Goal: Download file/media

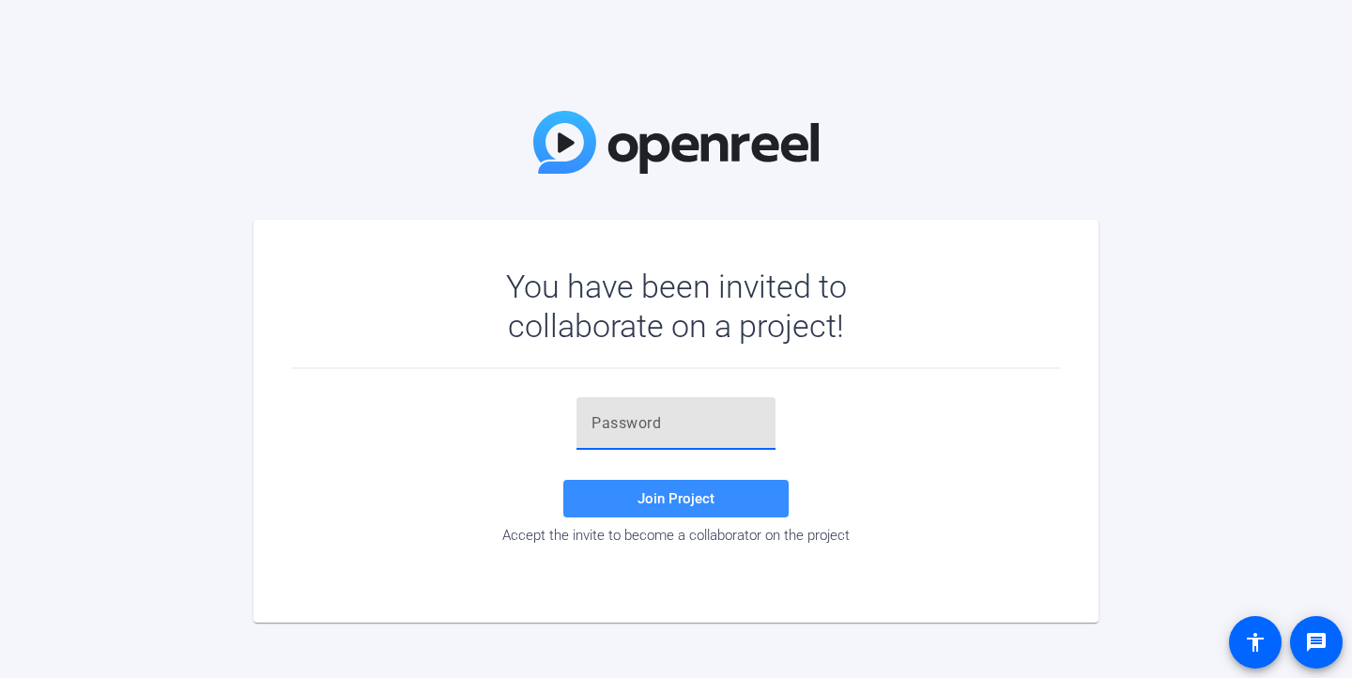
click at [649, 428] on input "text" at bounding box center [675, 423] width 169 height 23
paste input "0FW0p^"
type input "0FW0p^"
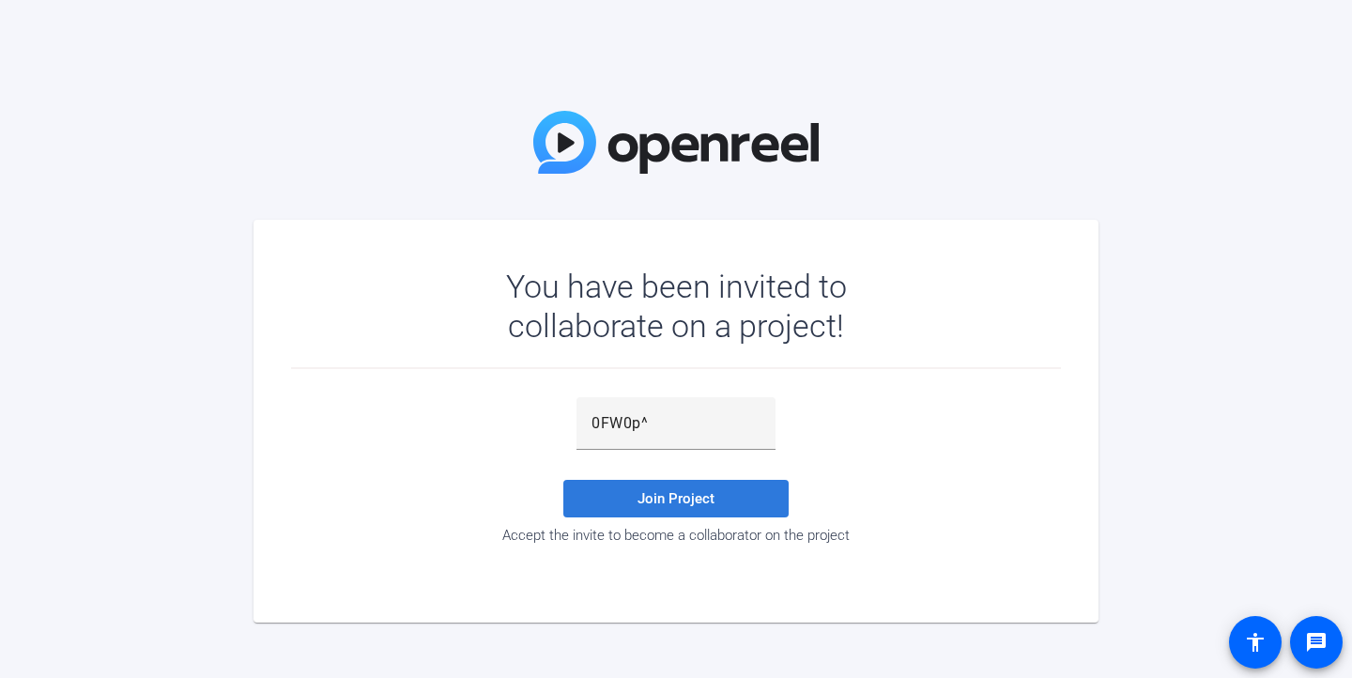
click at [676, 499] on span "Join Project" at bounding box center [675, 498] width 77 height 17
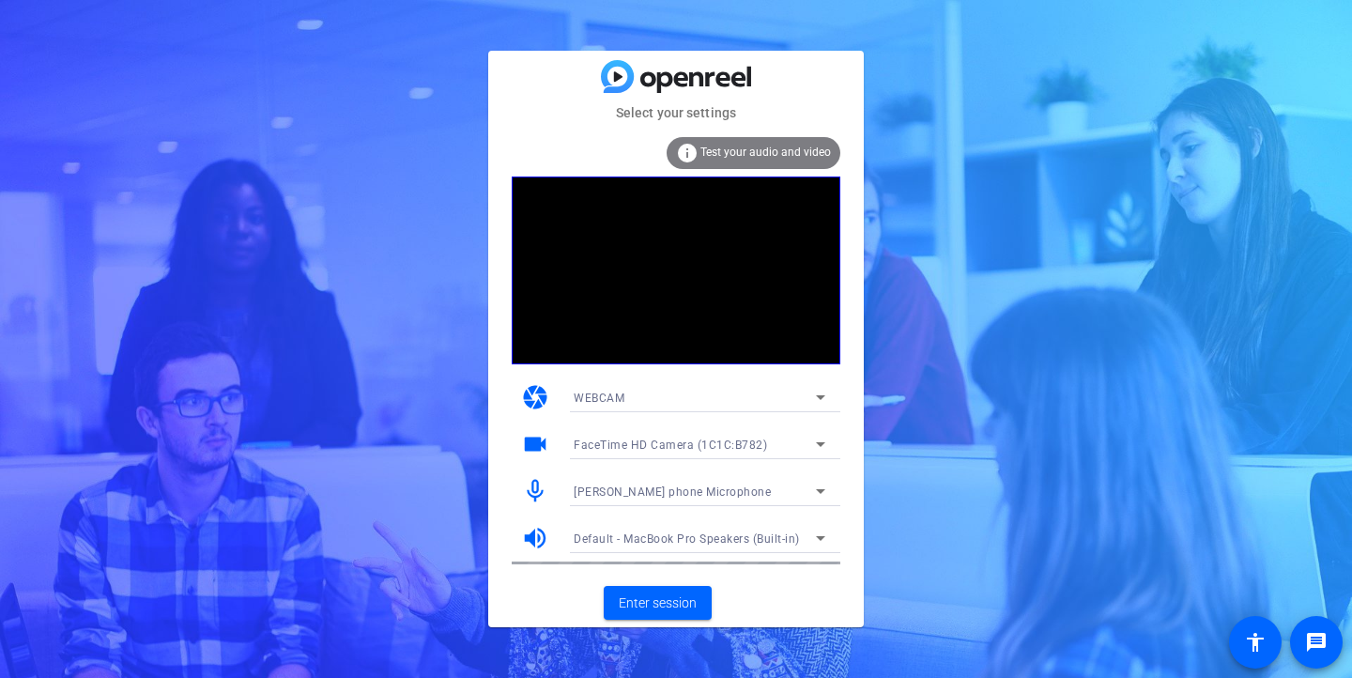
click at [799, 581] on mat-card-actions "Enter session" at bounding box center [675, 602] width 375 height 49
click at [651, 601] on span "Enter session" at bounding box center [658, 603] width 78 height 20
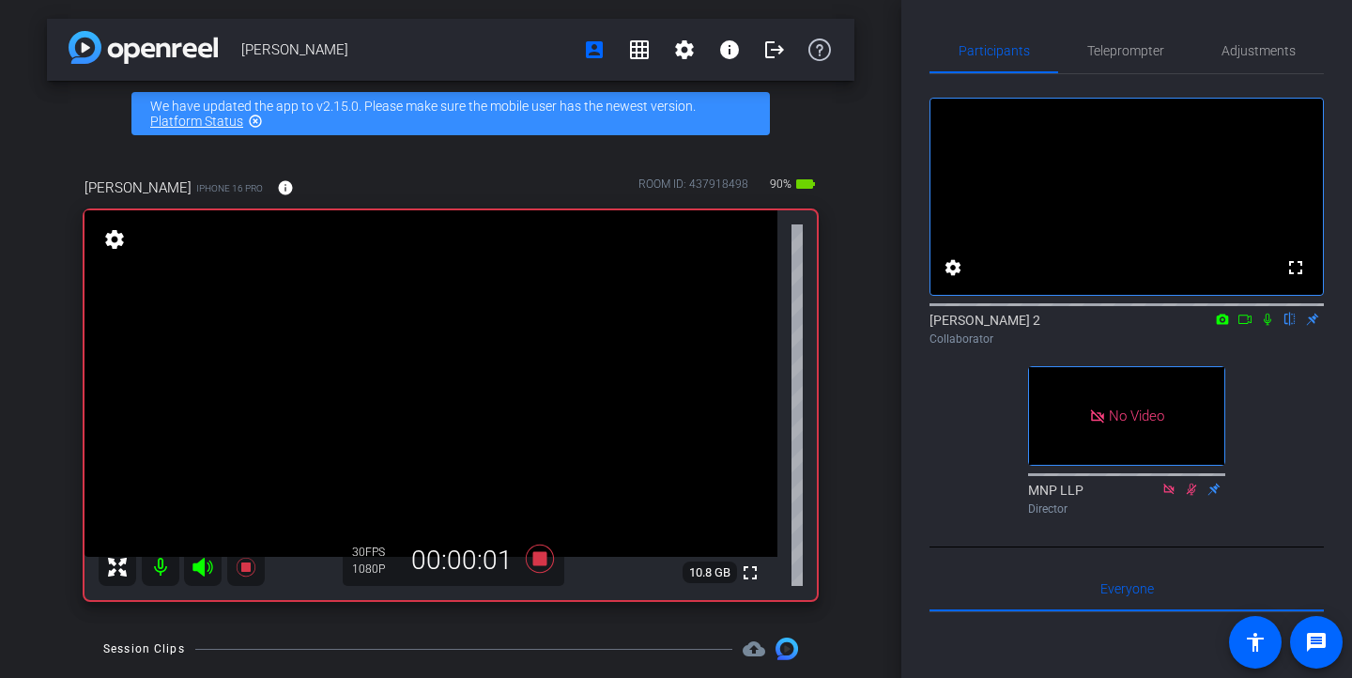
click at [1271, 326] on icon at bounding box center [1267, 319] width 15 height 13
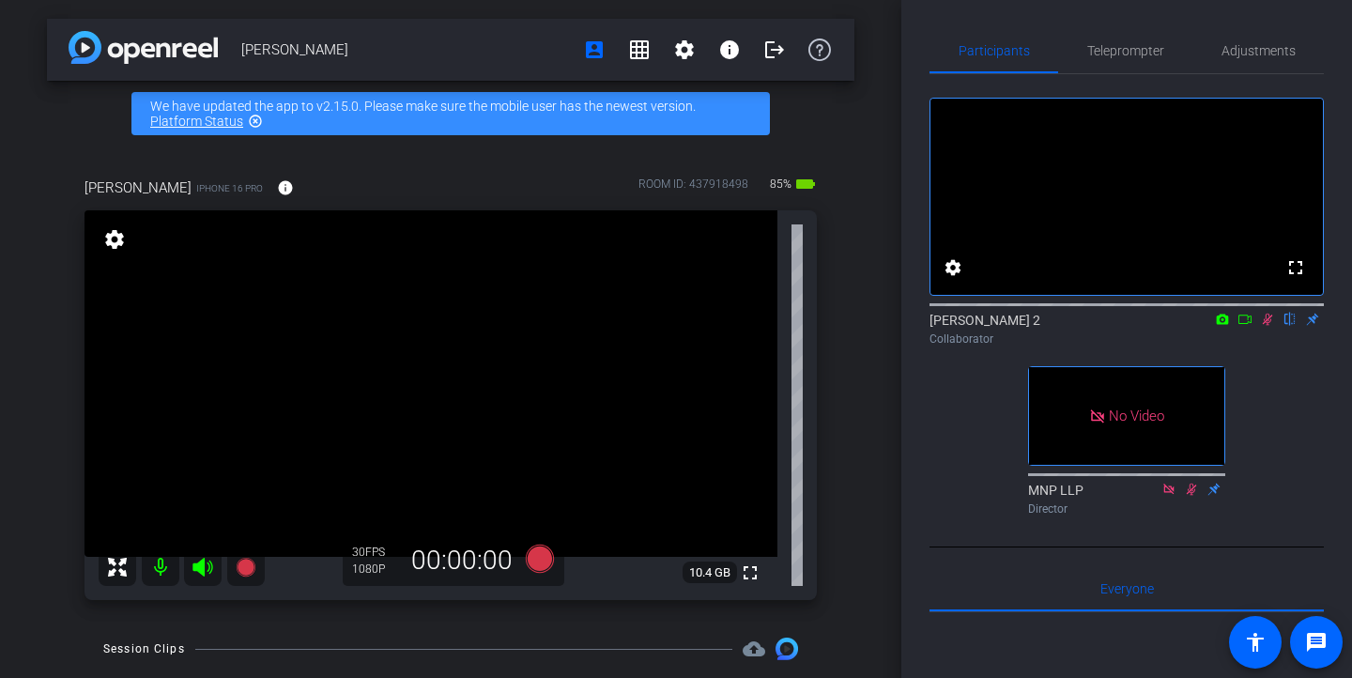
click at [1271, 326] on icon at bounding box center [1267, 319] width 15 height 13
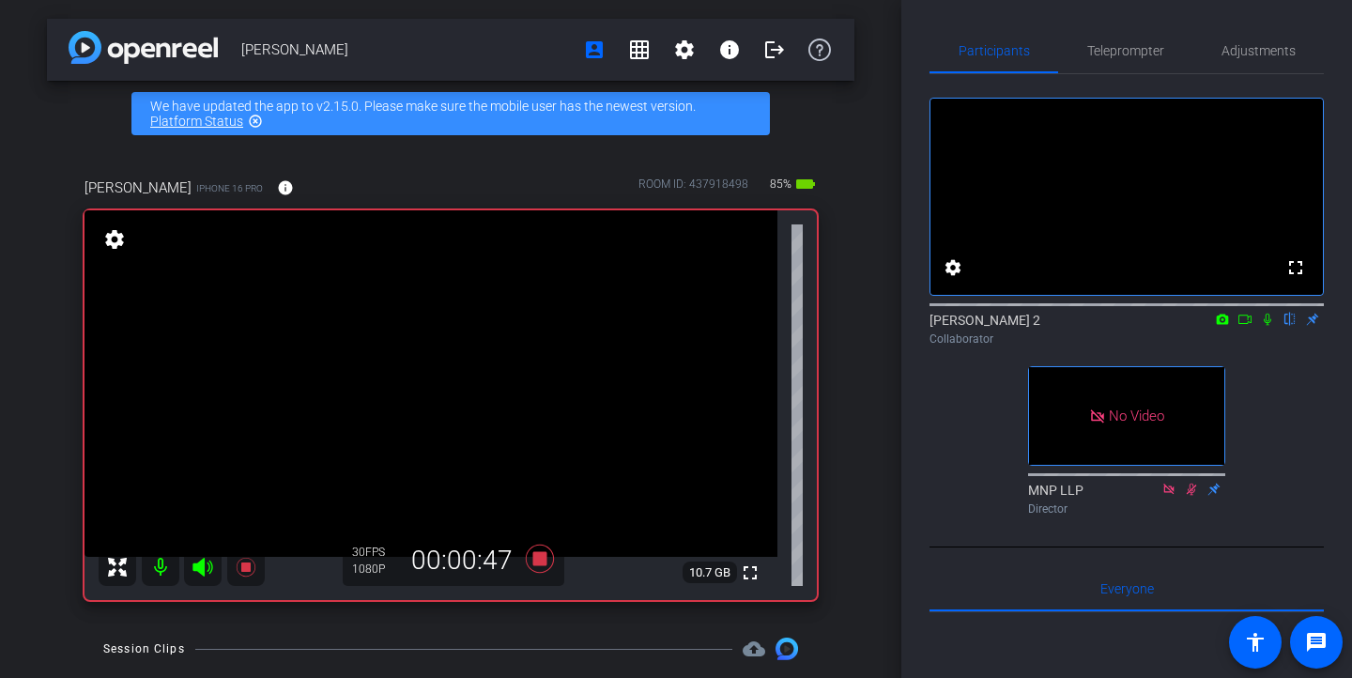
click at [1271, 326] on icon at bounding box center [1267, 319] width 15 height 13
click at [1278, 328] on mat-icon at bounding box center [1267, 319] width 23 height 17
click at [1268, 326] on icon at bounding box center [1268, 320] width 8 height 12
click at [1268, 326] on icon at bounding box center [1267, 319] width 15 height 13
click at [1271, 326] on icon at bounding box center [1267, 319] width 15 height 13
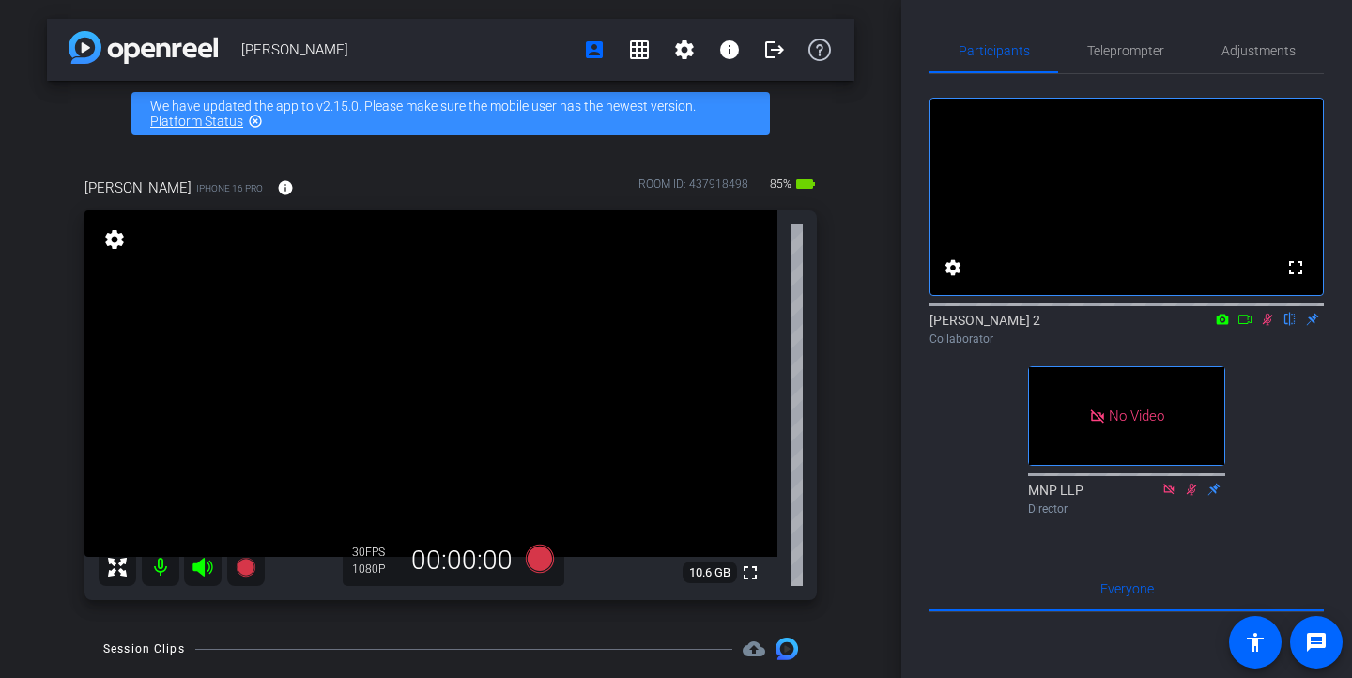
click at [1271, 326] on icon at bounding box center [1267, 319] width 15 height 13
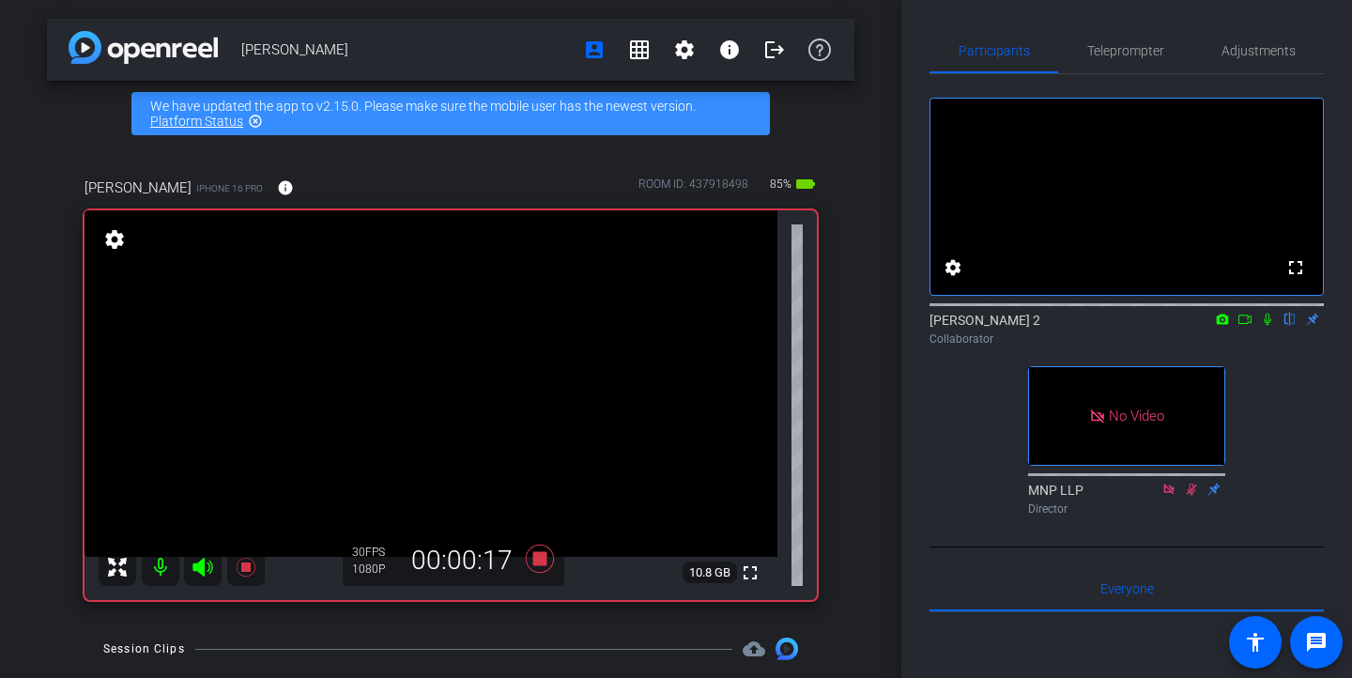
click at [1271, 326] on icon at bounding box center [1267, 319] width 15 height 13
click at [1272, 326] on icon at bounding box center [1267, 319] width 15 height 13
click at [1268, 326] on icon at bounding box center [1267, 319] width 15 height 13
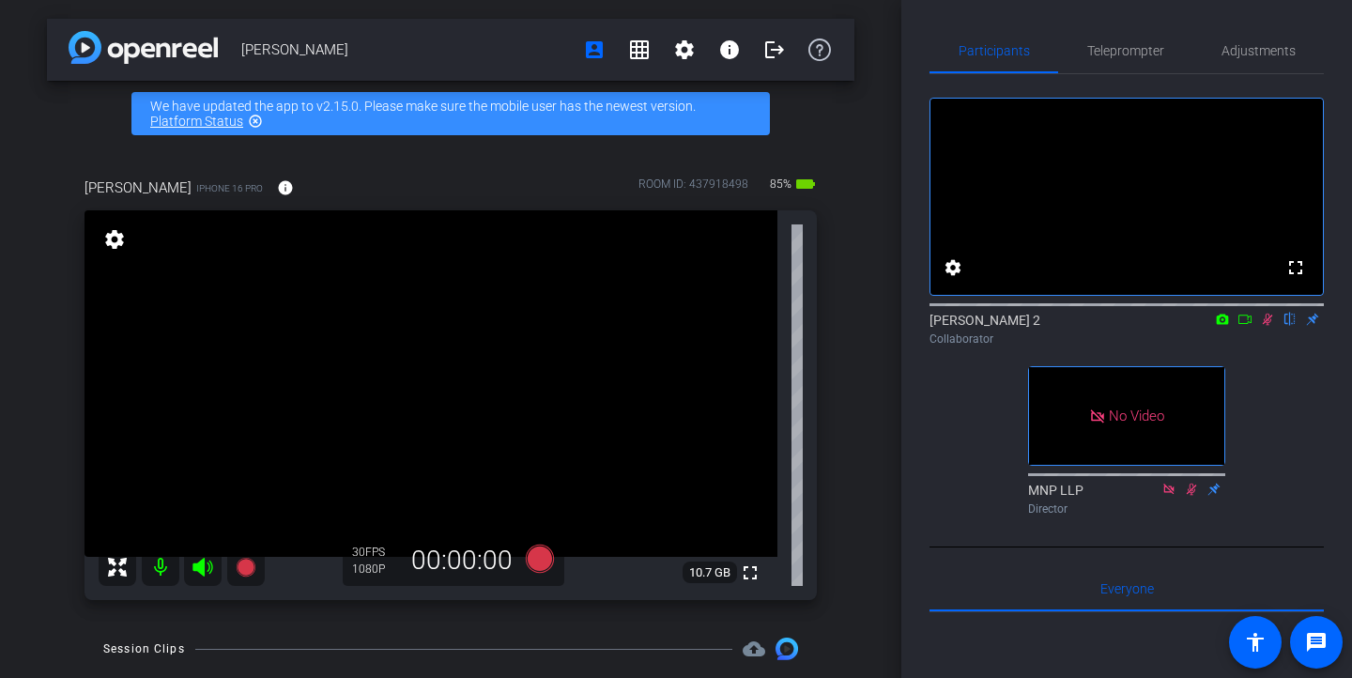
click at [1268, 326] on icon at bounding box center [1268, 320] width 10 height 12
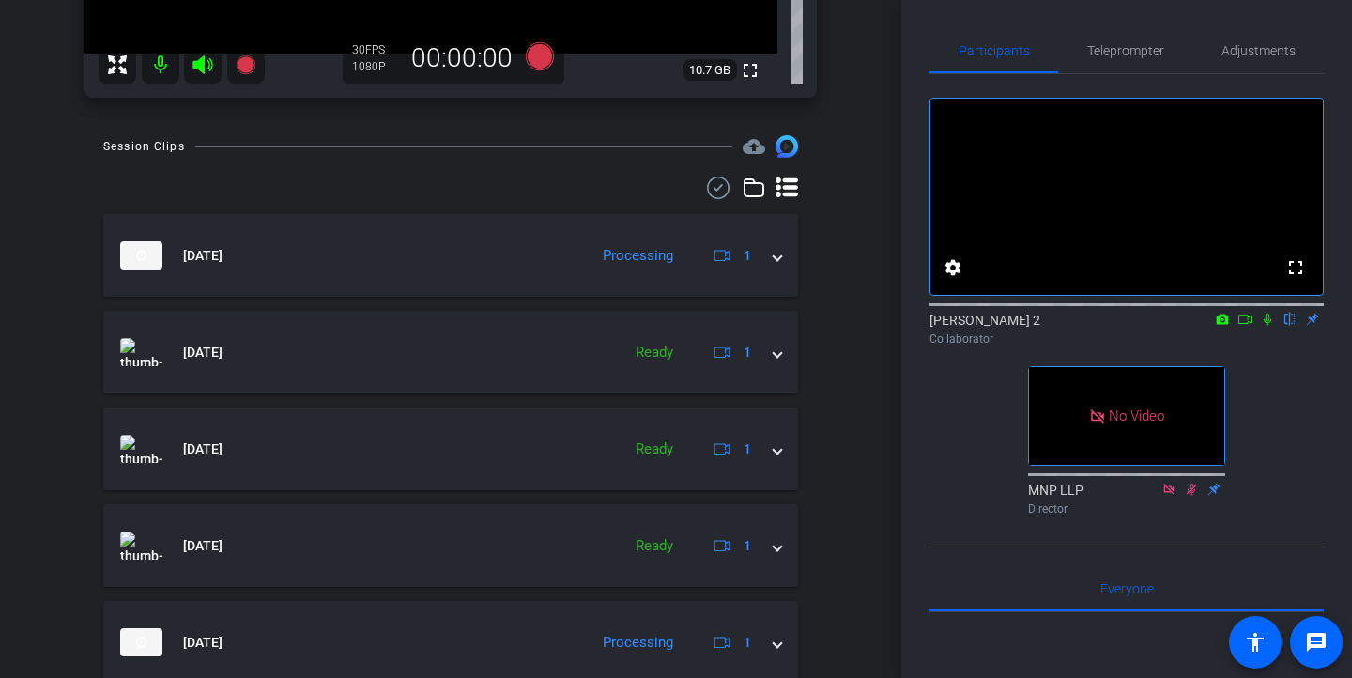
scroll to position [575, 0]
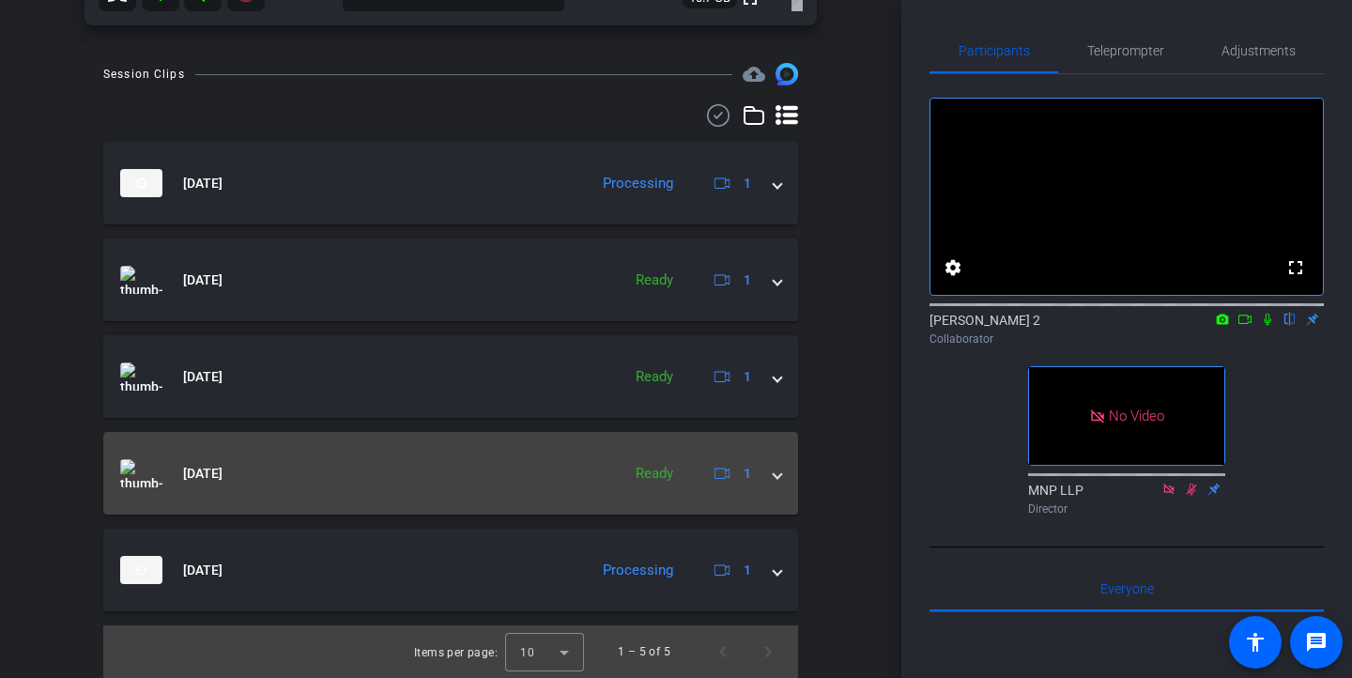
click at [776, 474] on span at bounding box center [778, 474] width 8 height 20
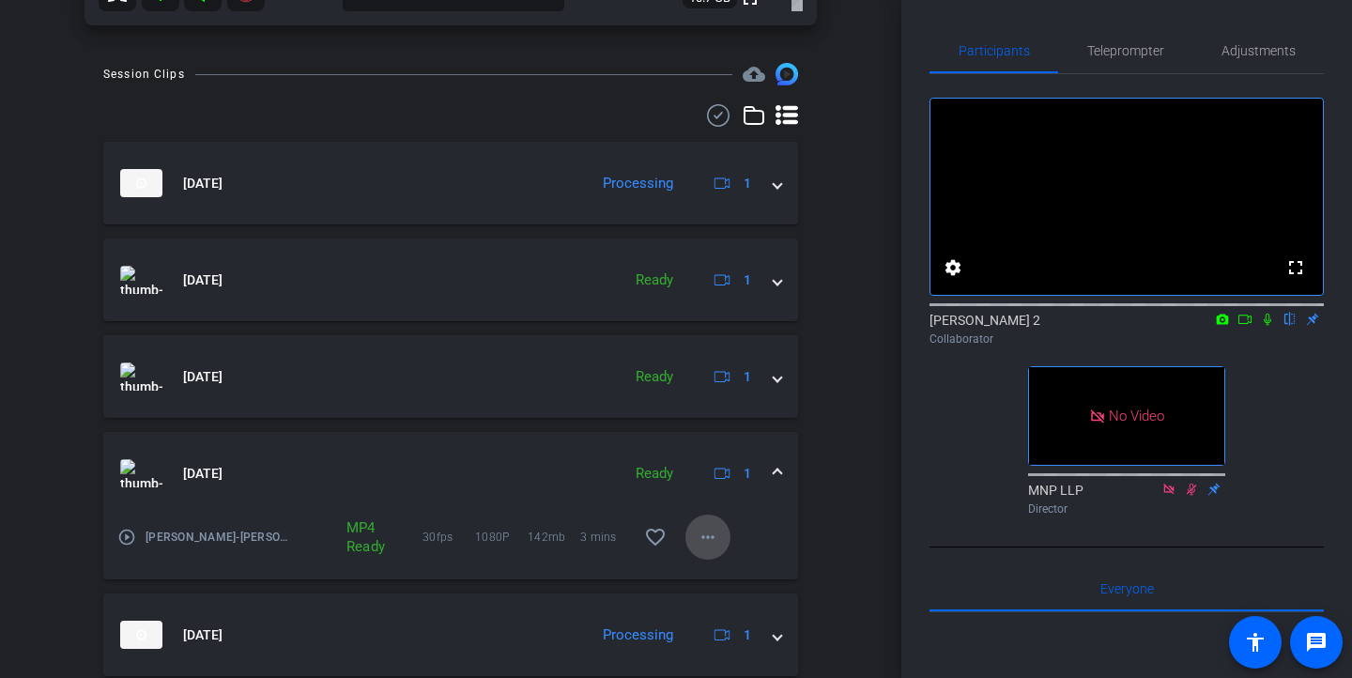
click at [708, 537] on mat-icon "more_horiz" at bounding box center [708, 537] width 23 height 23
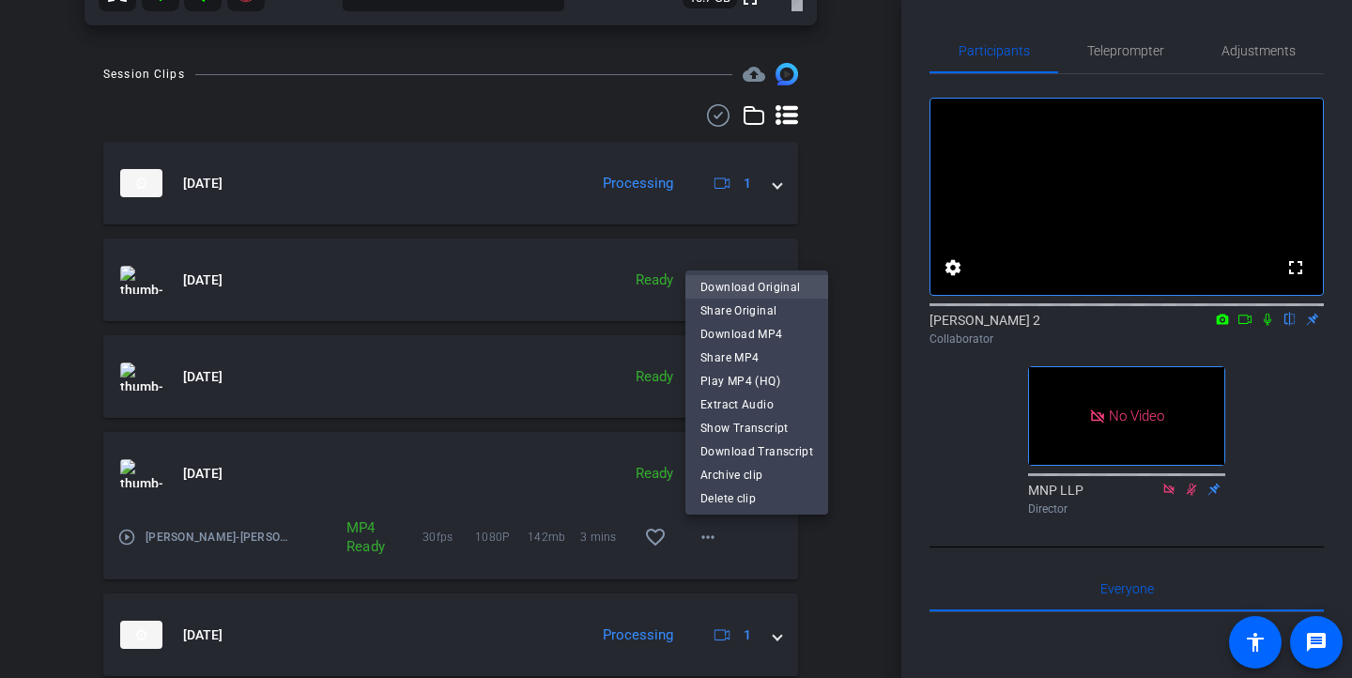
click at [736, 288] on span "Download Original" at bounding box center [756, 287] width 113 height 23
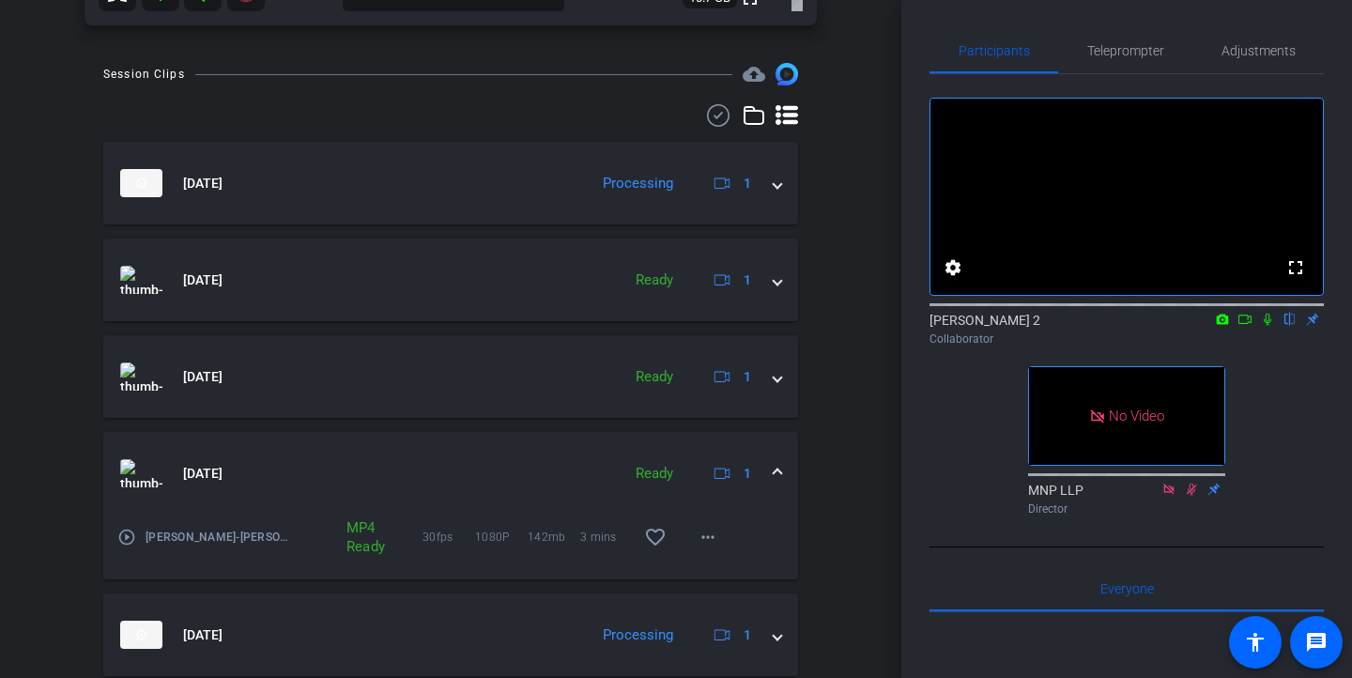
click at [776, 468] on span at bounding box center [778, 474] width 8 height 20
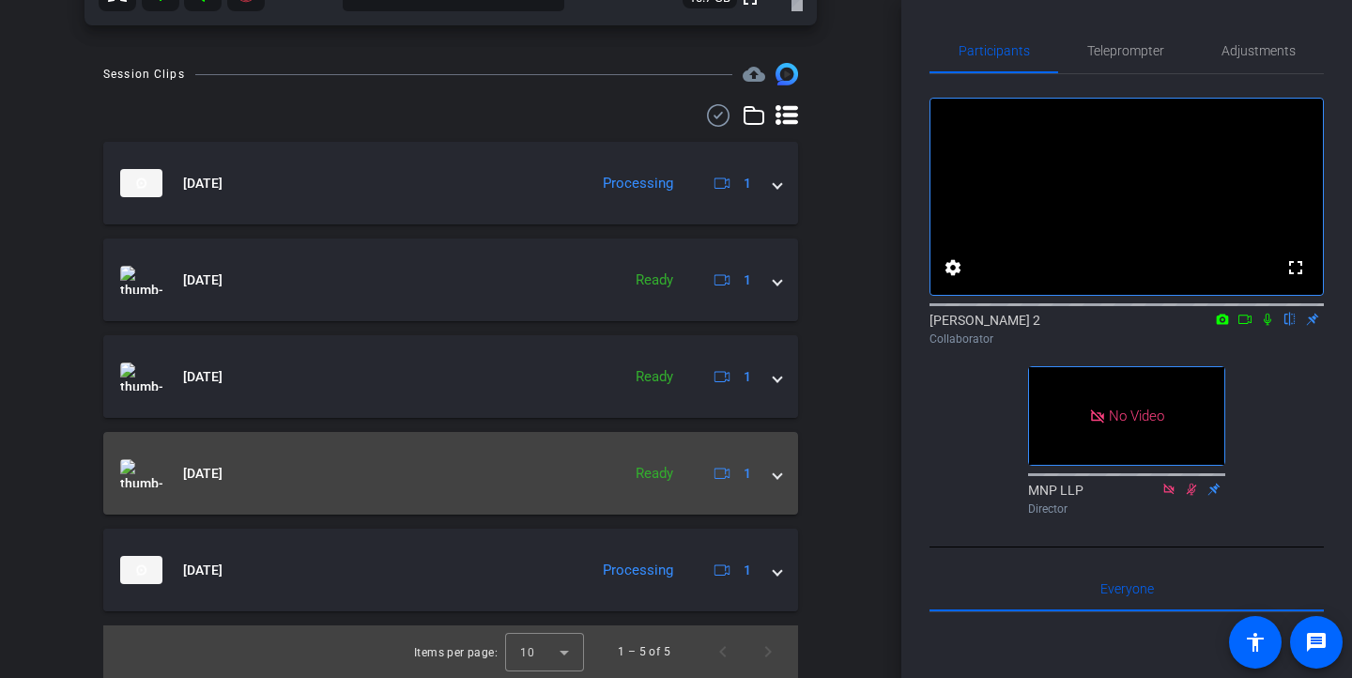
click at [778, 478] on span at bounding box center [778, 474] width 8 height 20
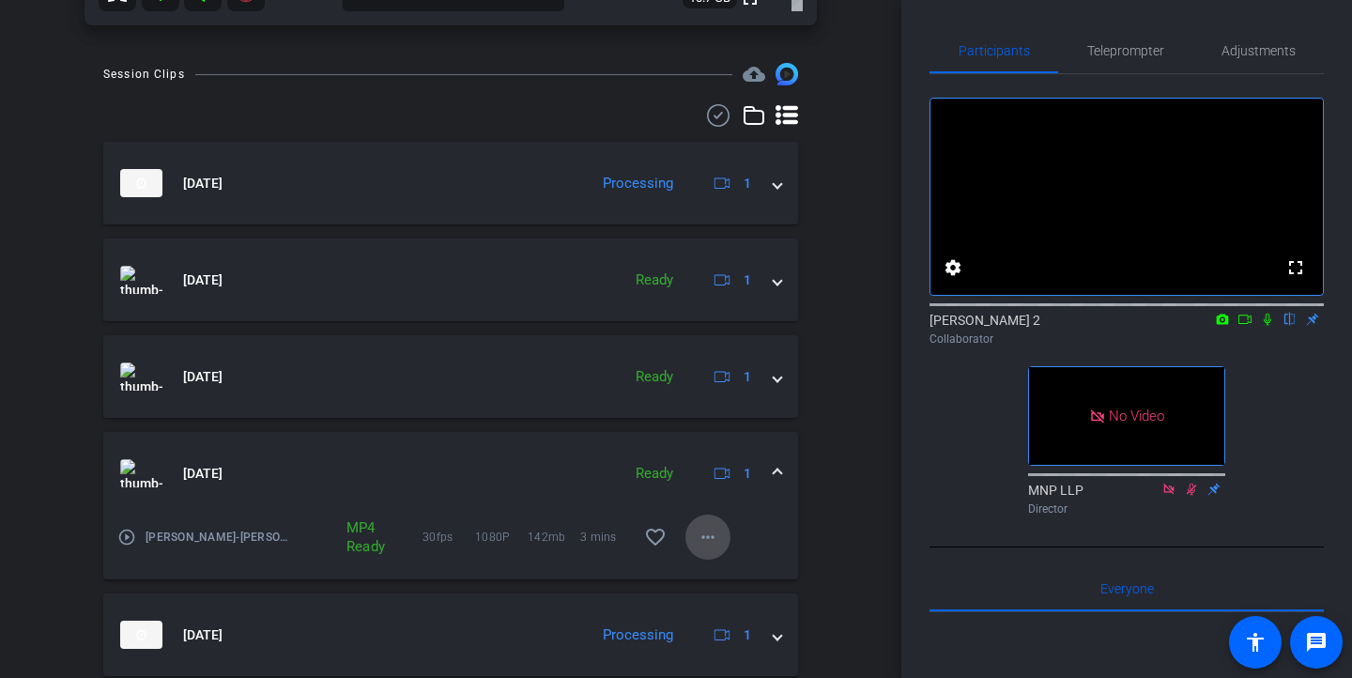
click at [705, 536] on mat-icon "more_horiz" at bounding box center [708, 537] width 23 height 23
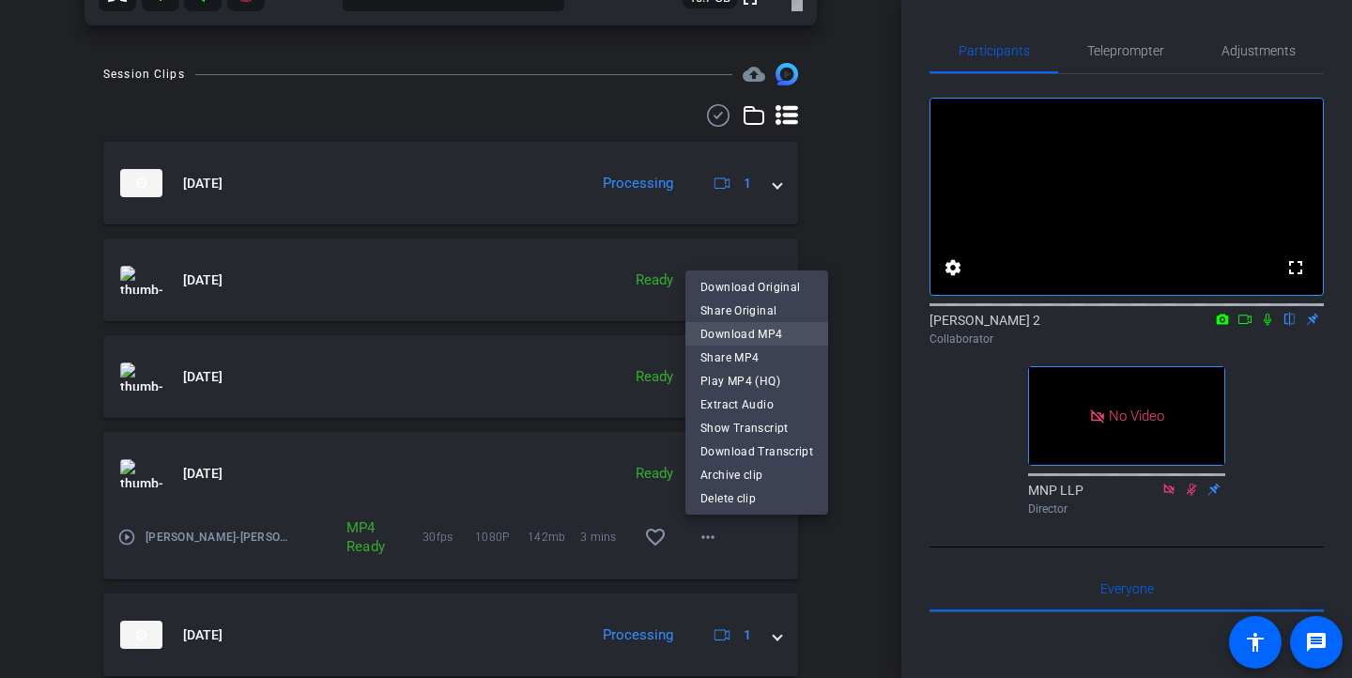
click at [739, 338] on span "Download MP4" at bounding box center [756, 334] width 113 height 23
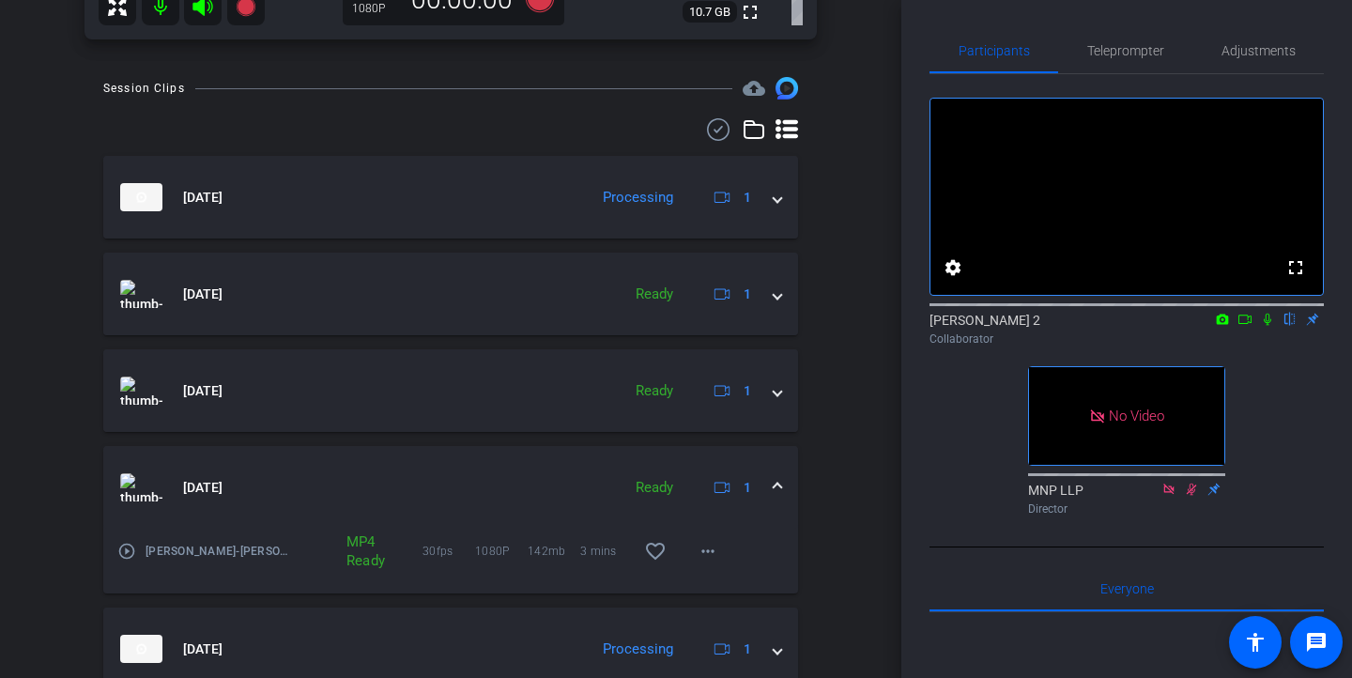
scroll to position [567, 0]
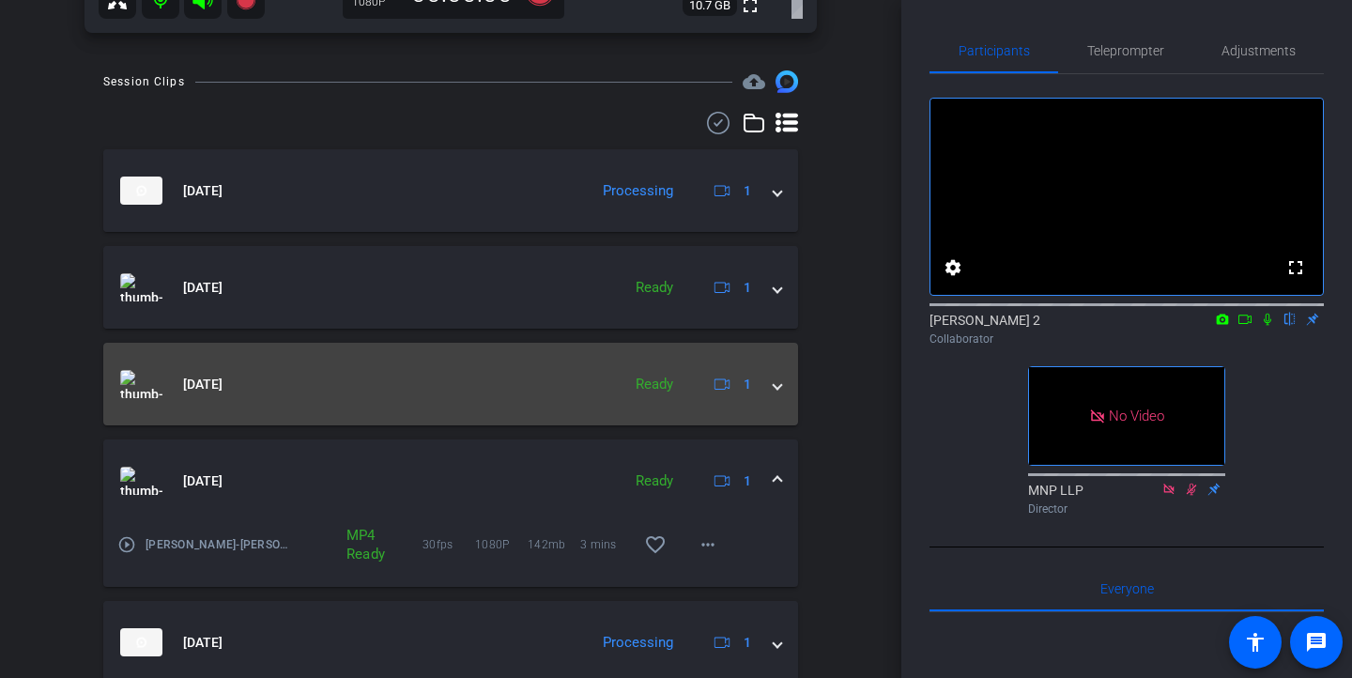
click at [779, 386] on span at bounding box center [778, 385] width 8 height 20
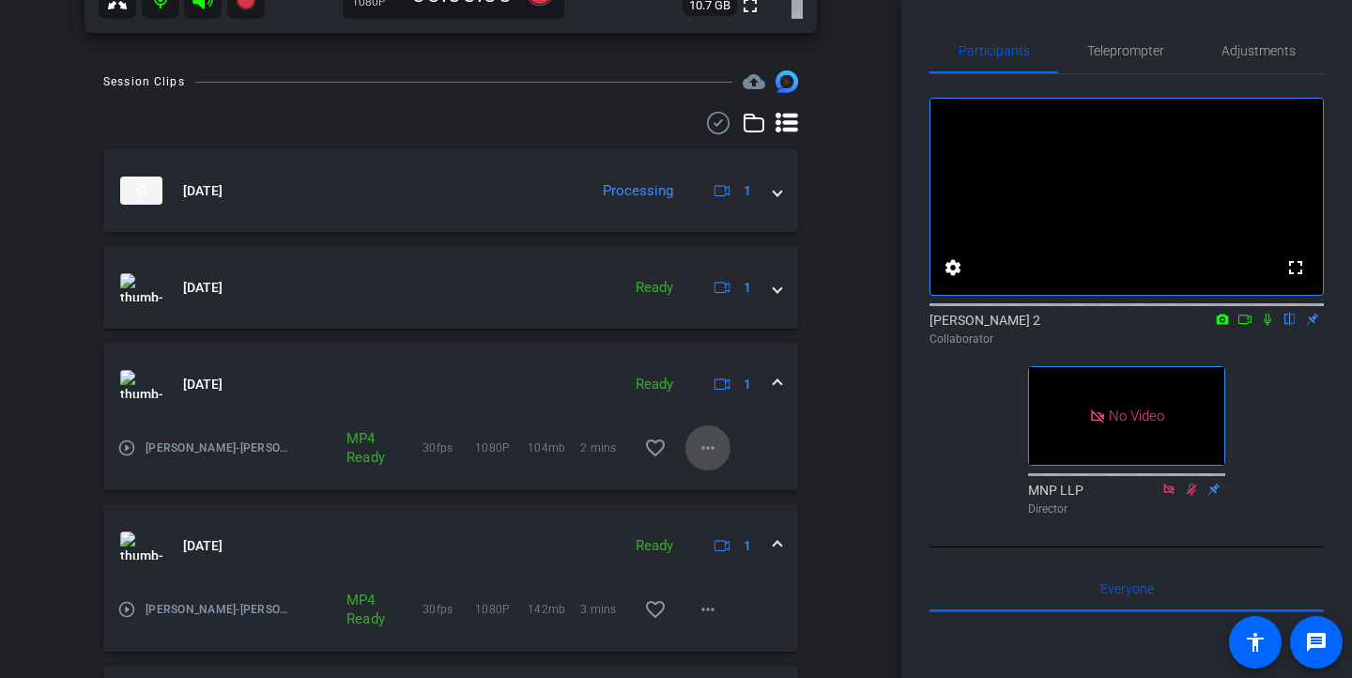
click at [713, 451] on mat-icon "more_horiz" at bounding box center [708, 448] width 23 height 23
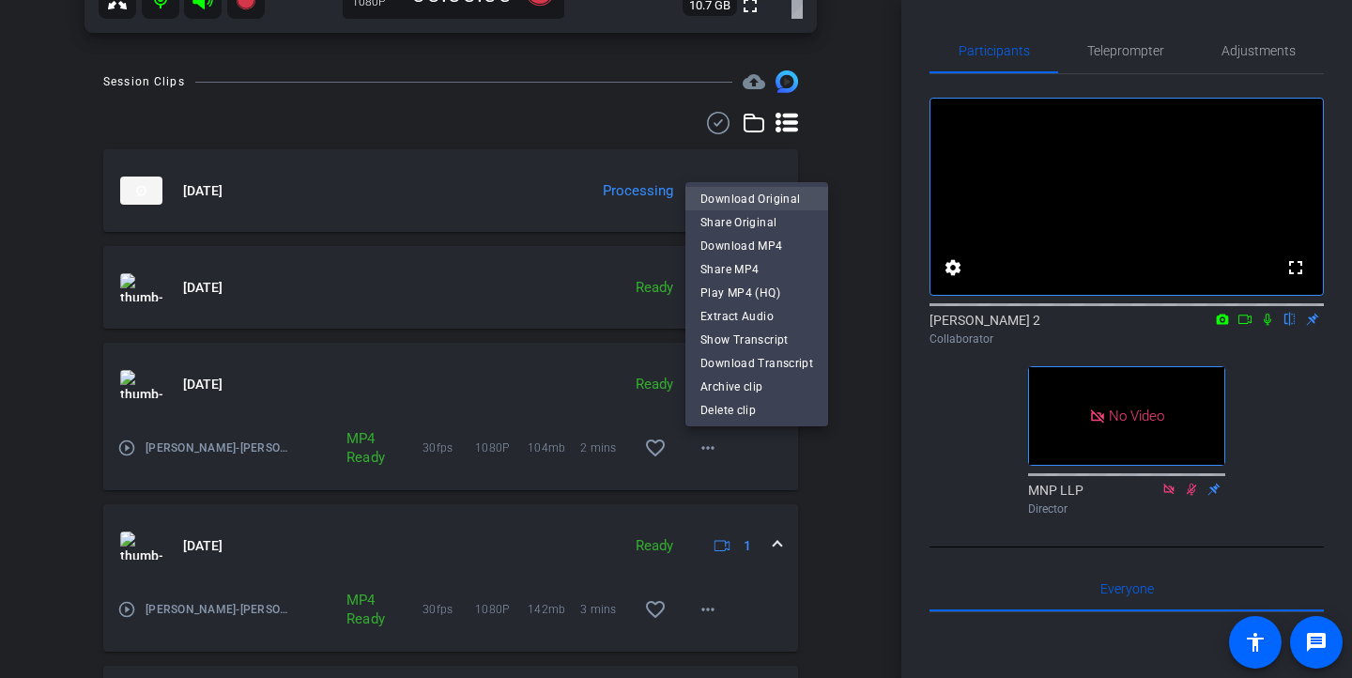
click at [755, 200] on span "Download Original" at bounding box center [756, 198] width 113 height 23
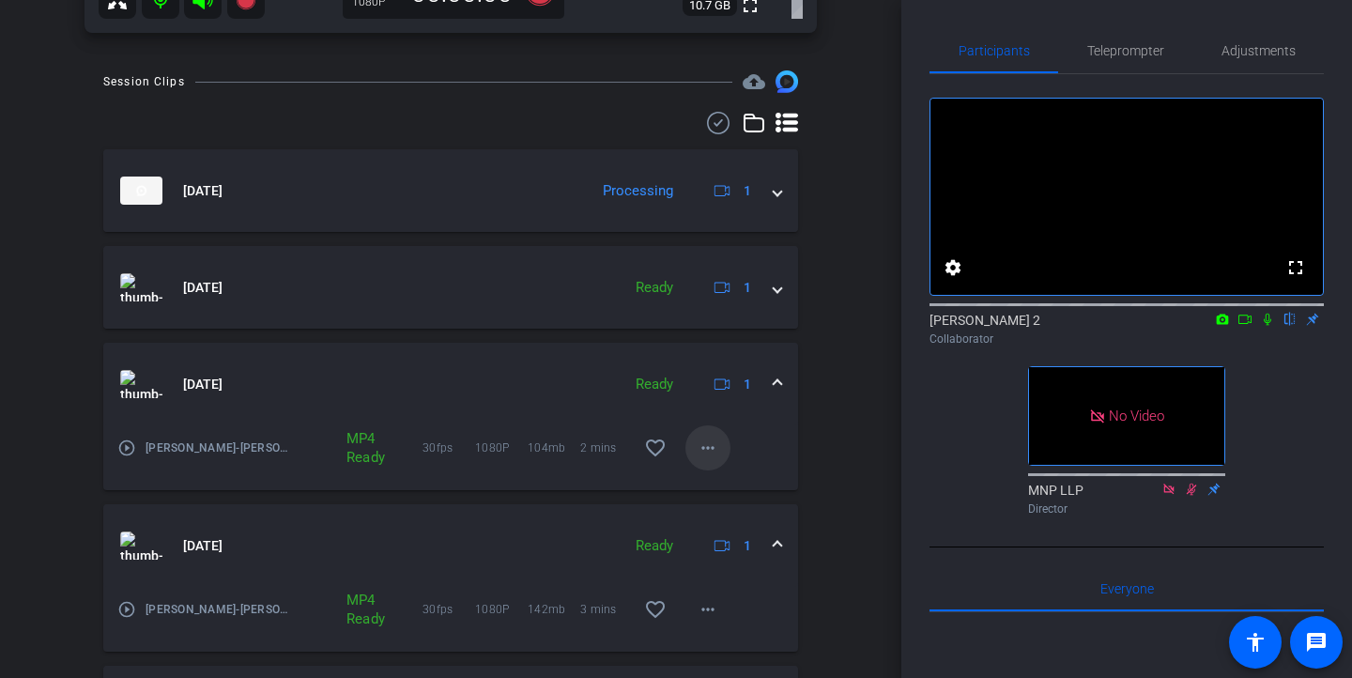
click at [712, 448] on mat-icon "more_horiz" at bounding box center [708, 448] width 23 height 23
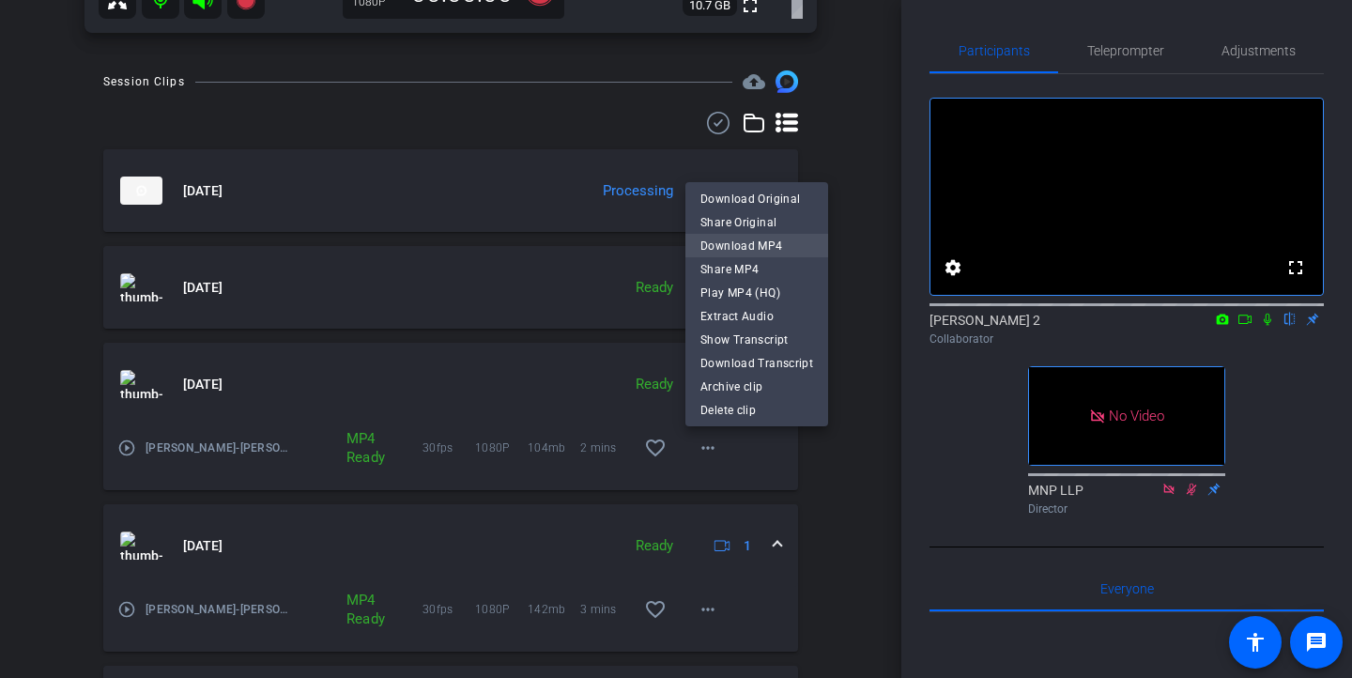
click at [728, 248] on span "Download MP4" at bounding box center [756, 245] width 113 height 23
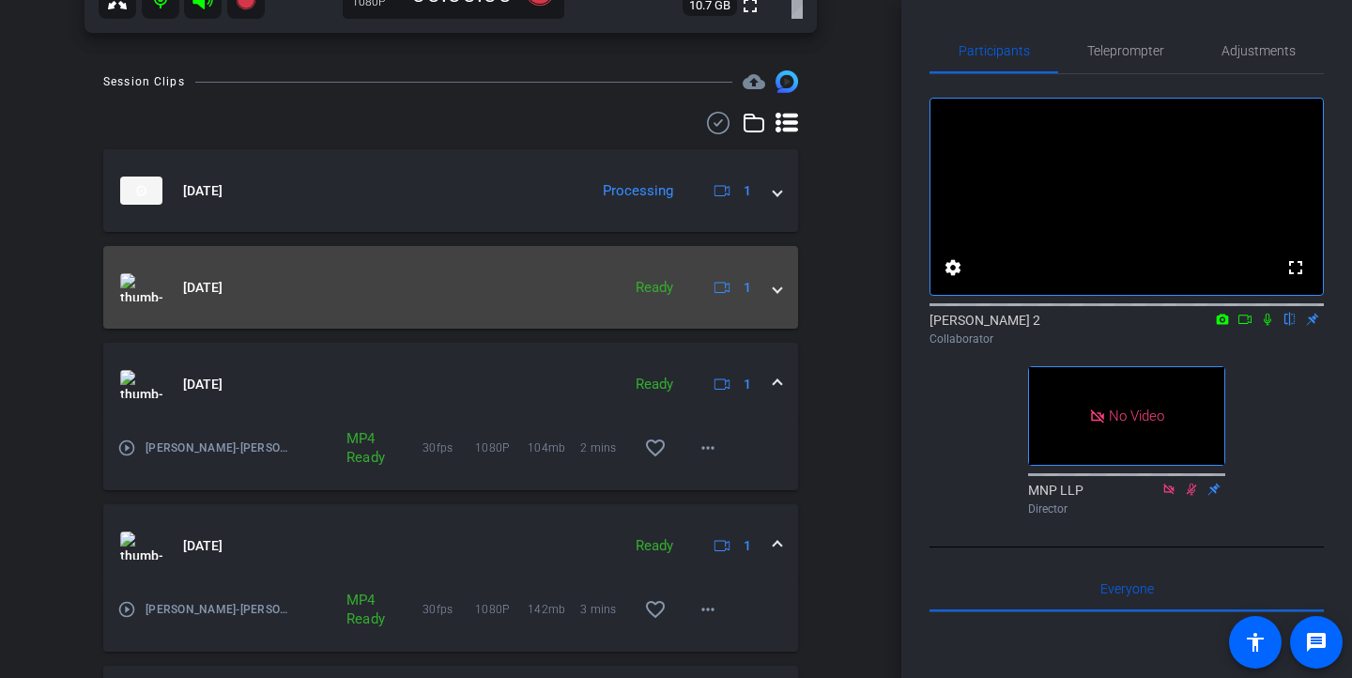
click at [780, 292] on span at bounding box center [778, 288] width 8 height 20
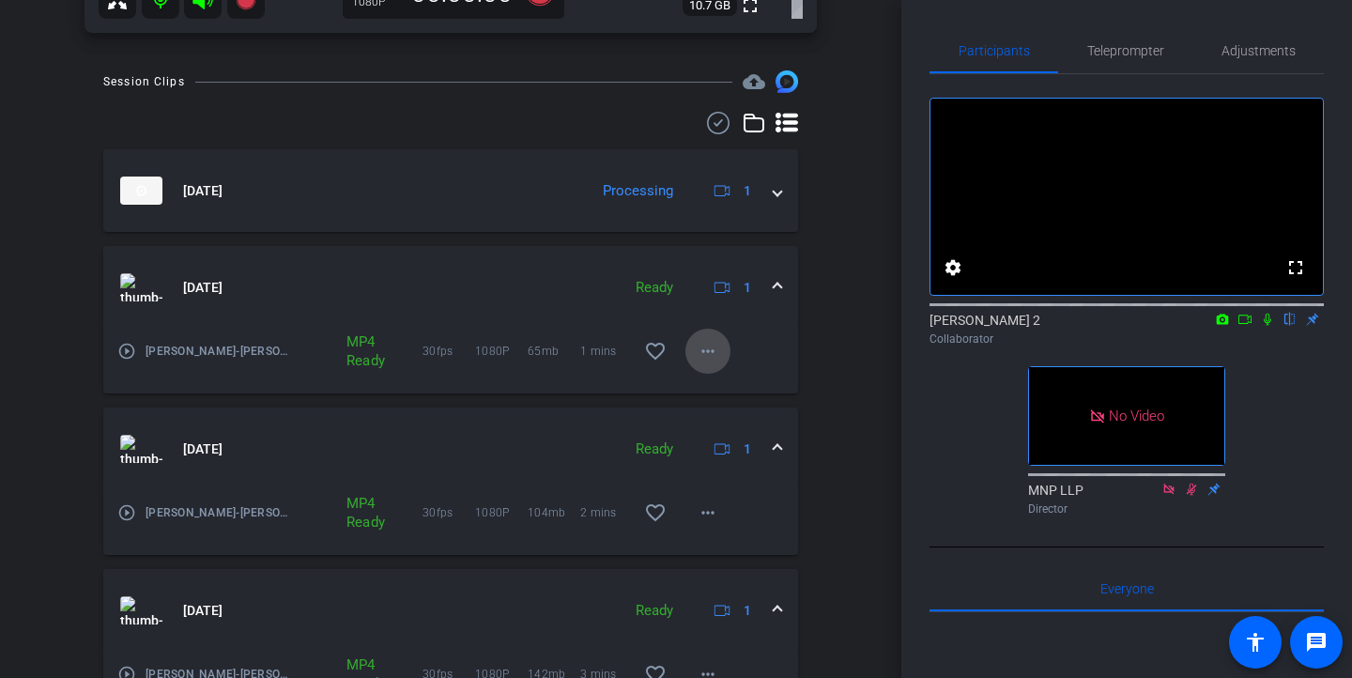
click at [713, 350] on mat-icon "more_horiz" at bounding box center [708, 351] width 23 height 23
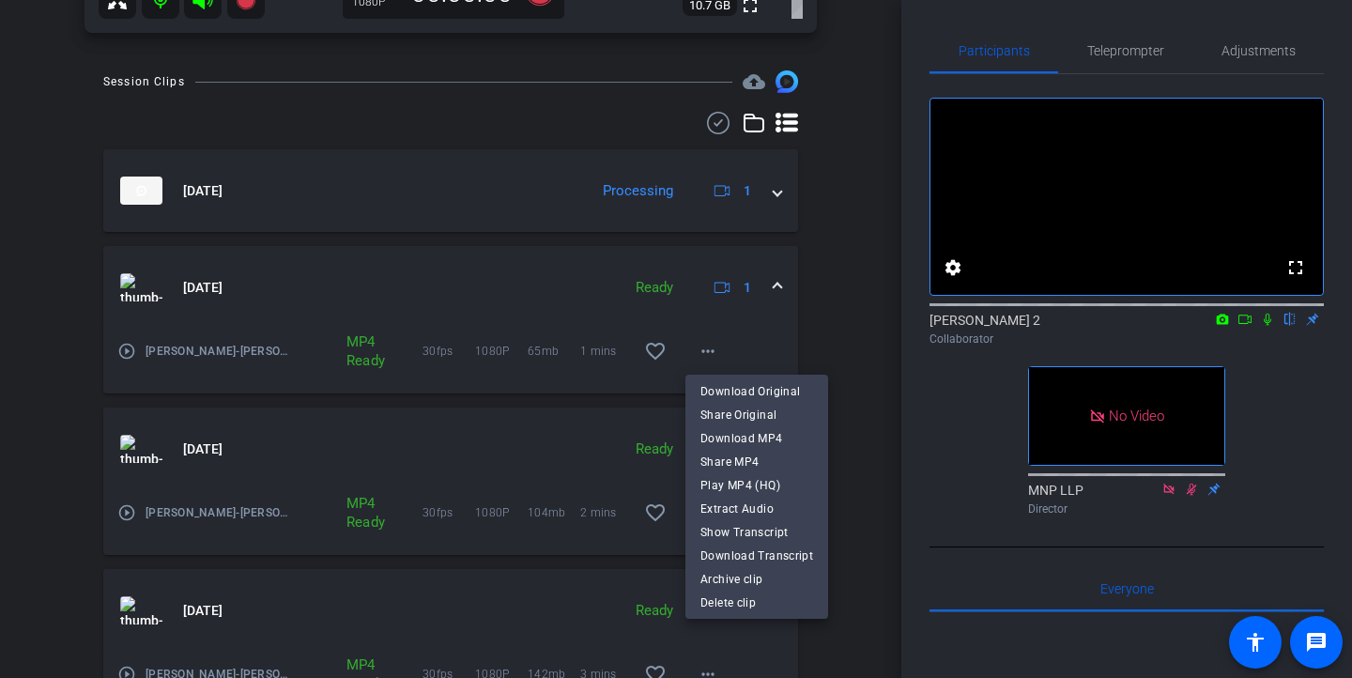
click at [728, 391] on span "Download Original" at bounding box center [756, 390] width 113 height 23
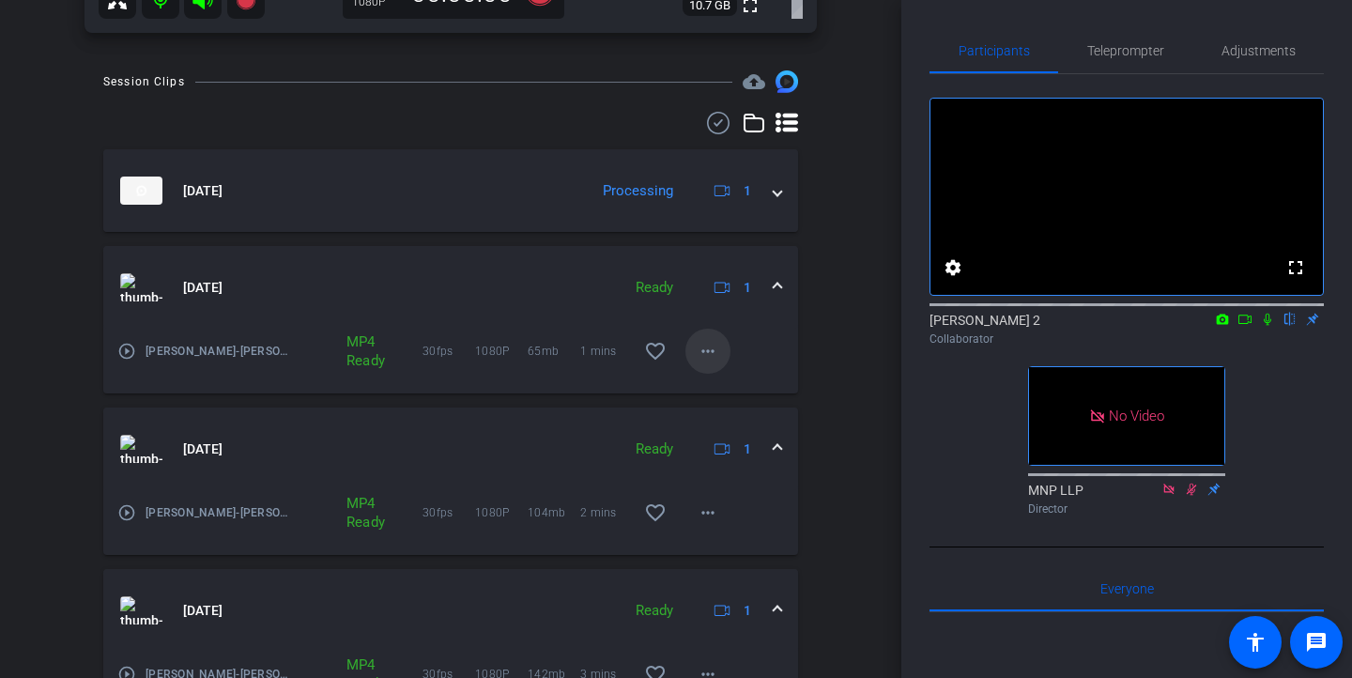
click at [706, 353] on mat-icon "more_horiz" at bounding box center [708, 351] width 23 height 23
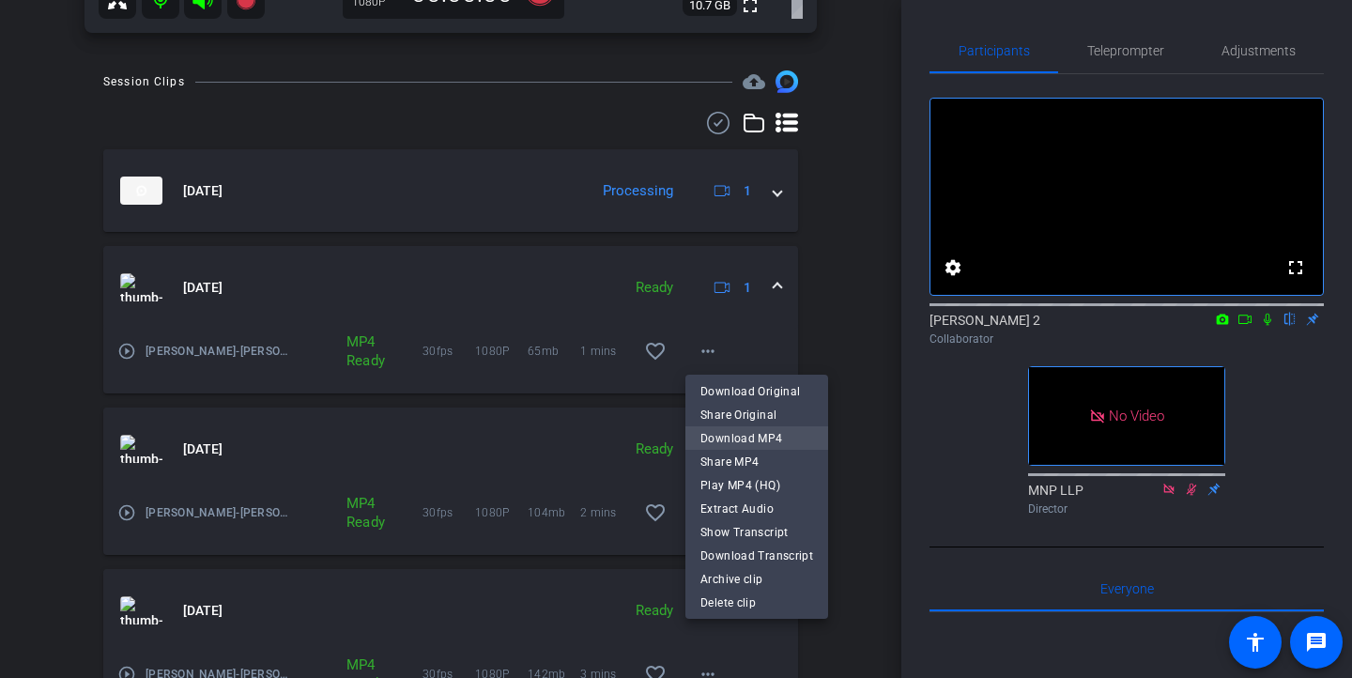
click at [719, 437] on span "Download MP4" at bounding box center [756, 437] width 113 height 23
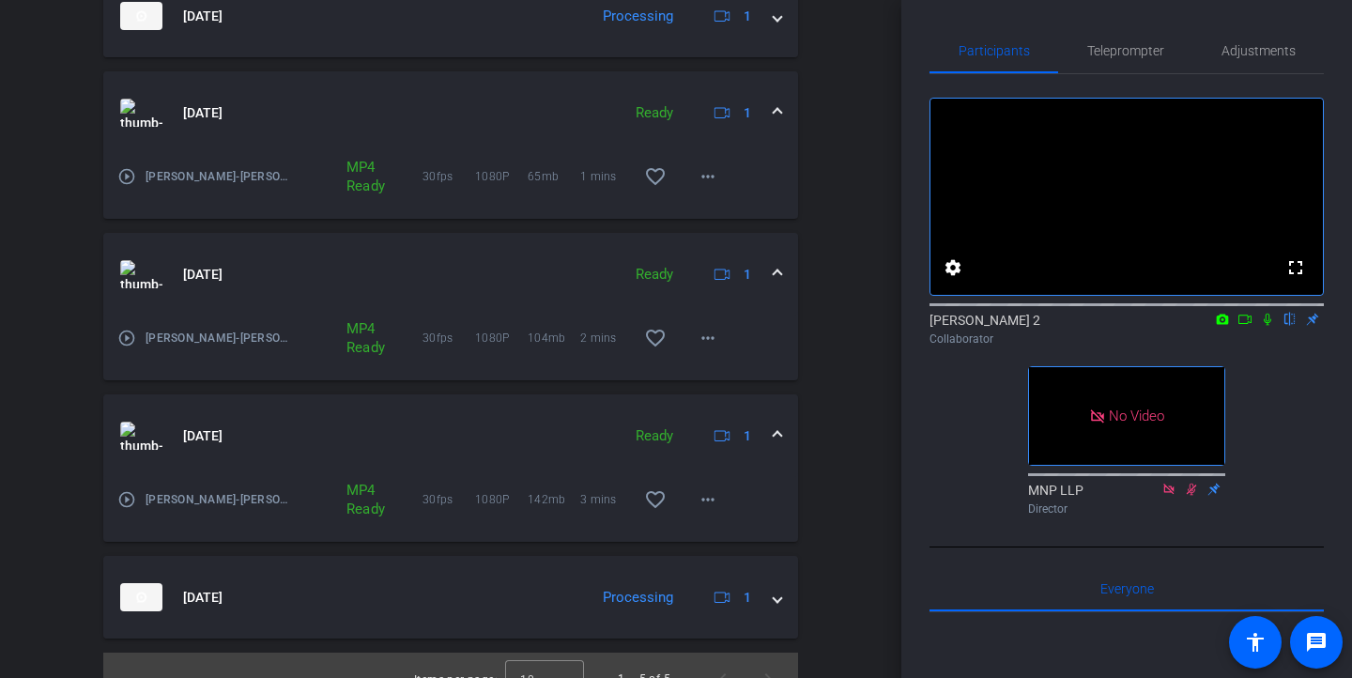
scroll to position [769, 0]
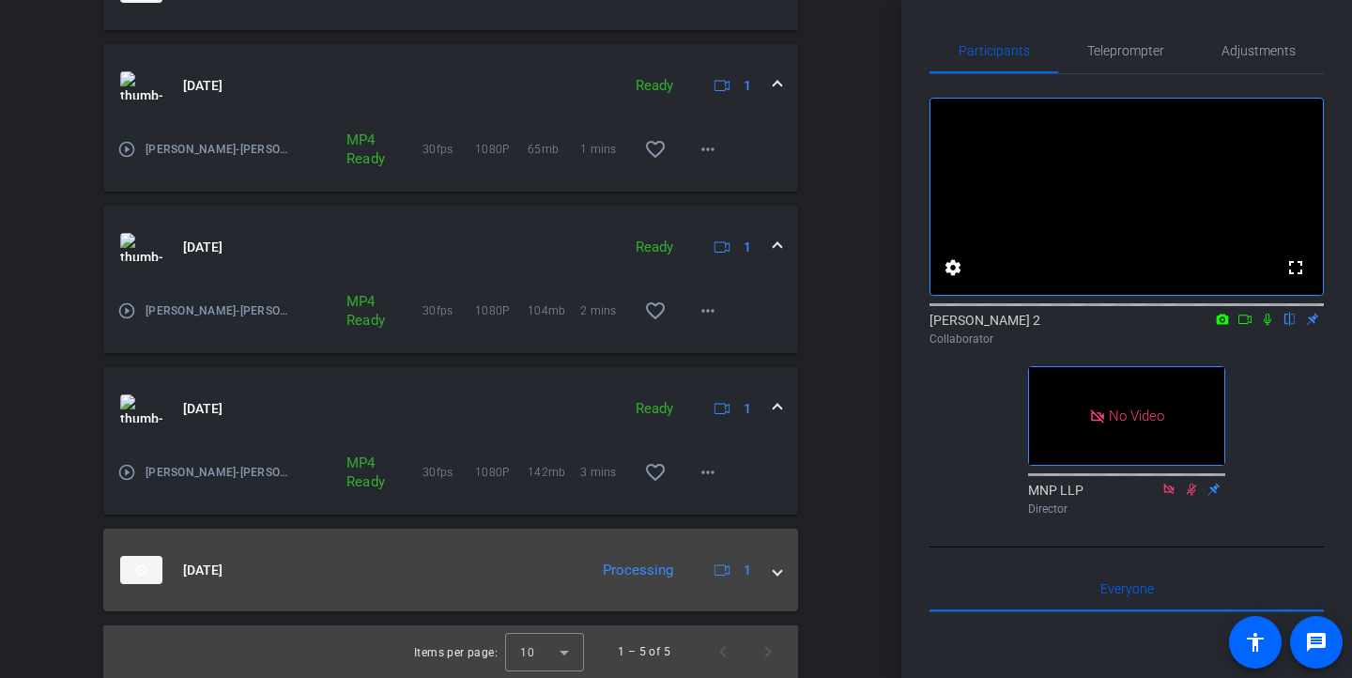
click at [780, 570] on span at bounding box center [778, 570] width 8 height 20
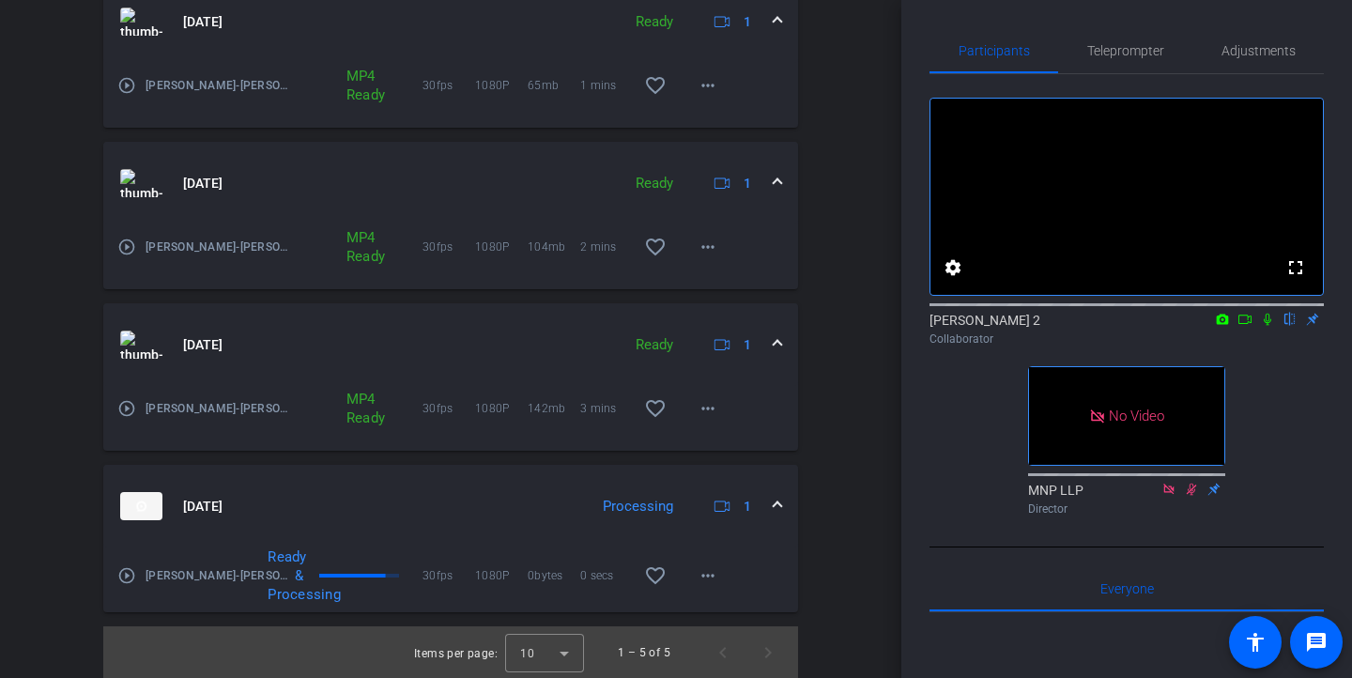
scroll to position [834, 0]
click at [706, 573] on mat-icon "more_horiz" at bounding box center [708, 574] width 23 height 23
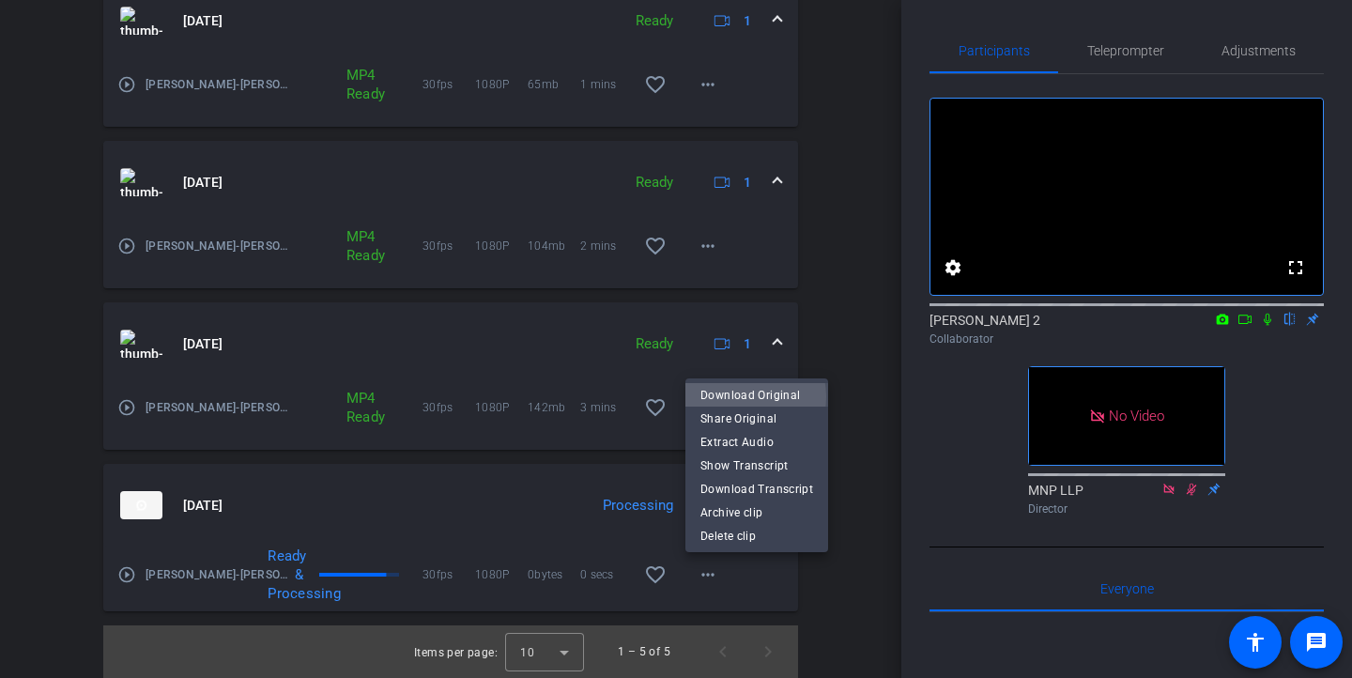
click at [740, 397] on span "Download Original" at bounding box center [756, 395] width 113 height 23
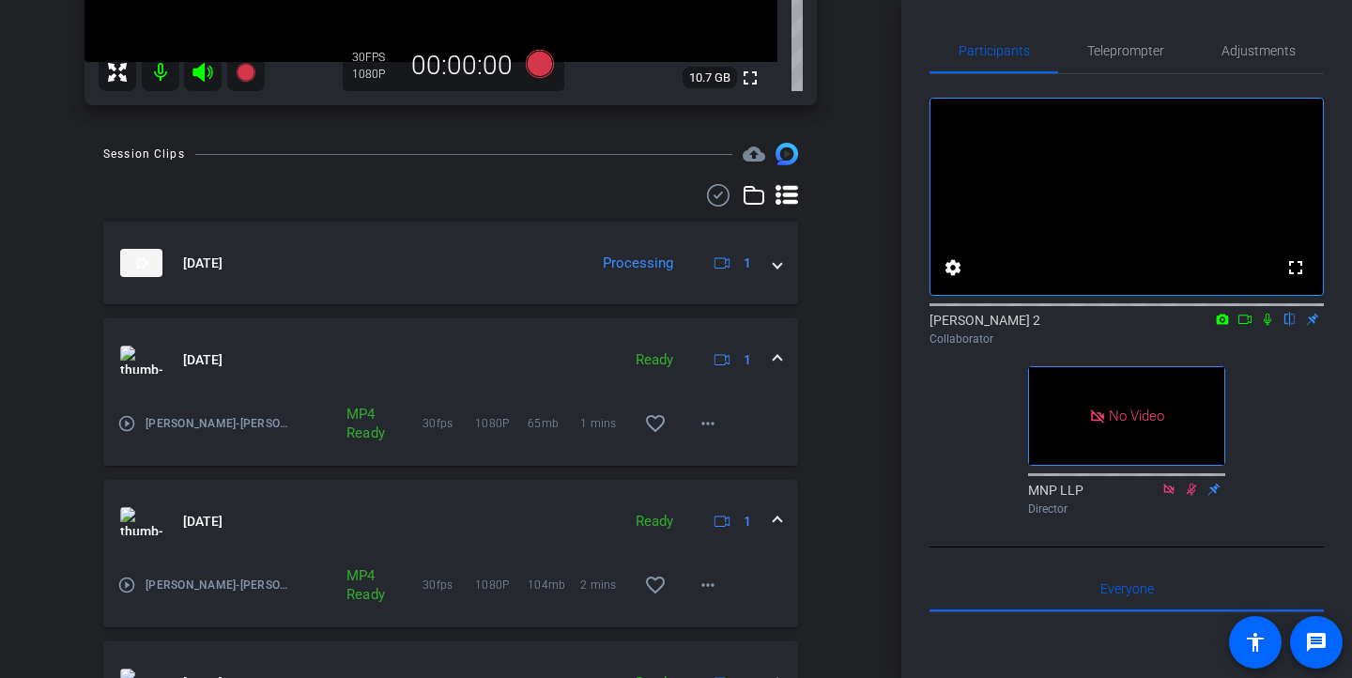
scroll to position [424, 0]
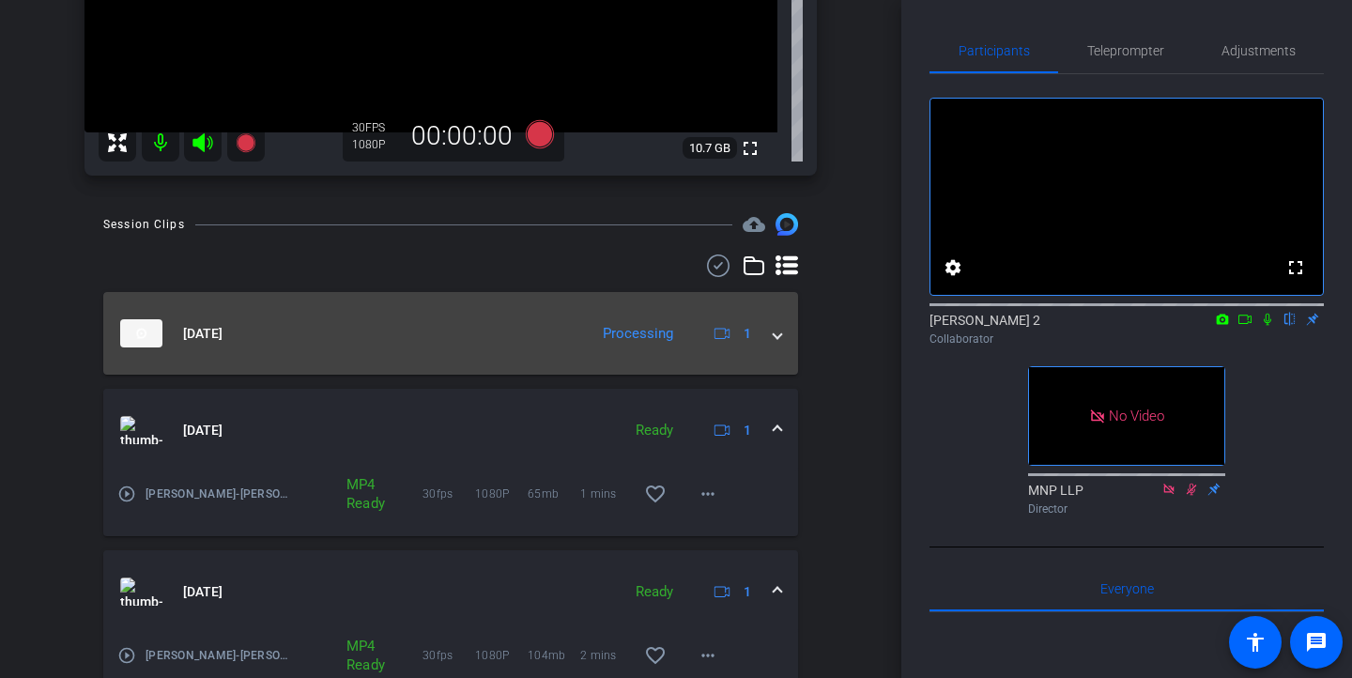
click at [779, 336] on span at bounding box center [778, 334] width 8 height 20
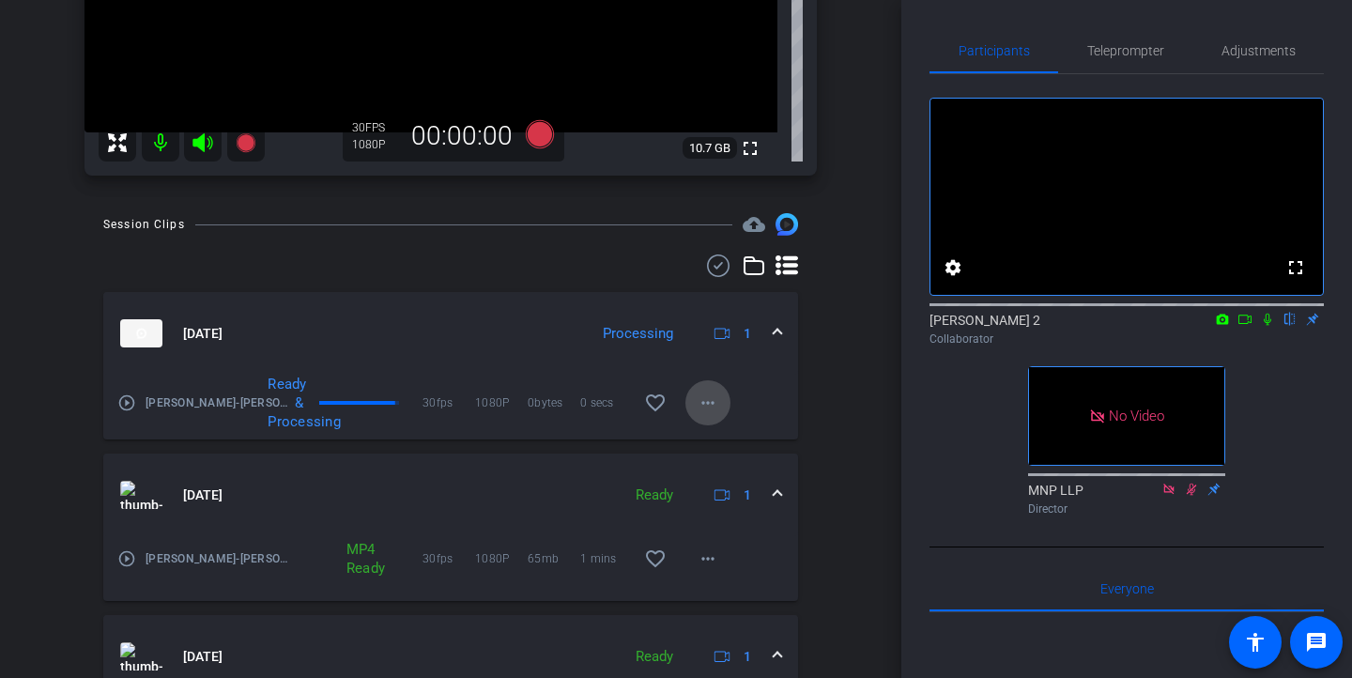
click at [719, 403] on mat-icon "more_horiz" at bounding box center [708, 402] width 23 height 23
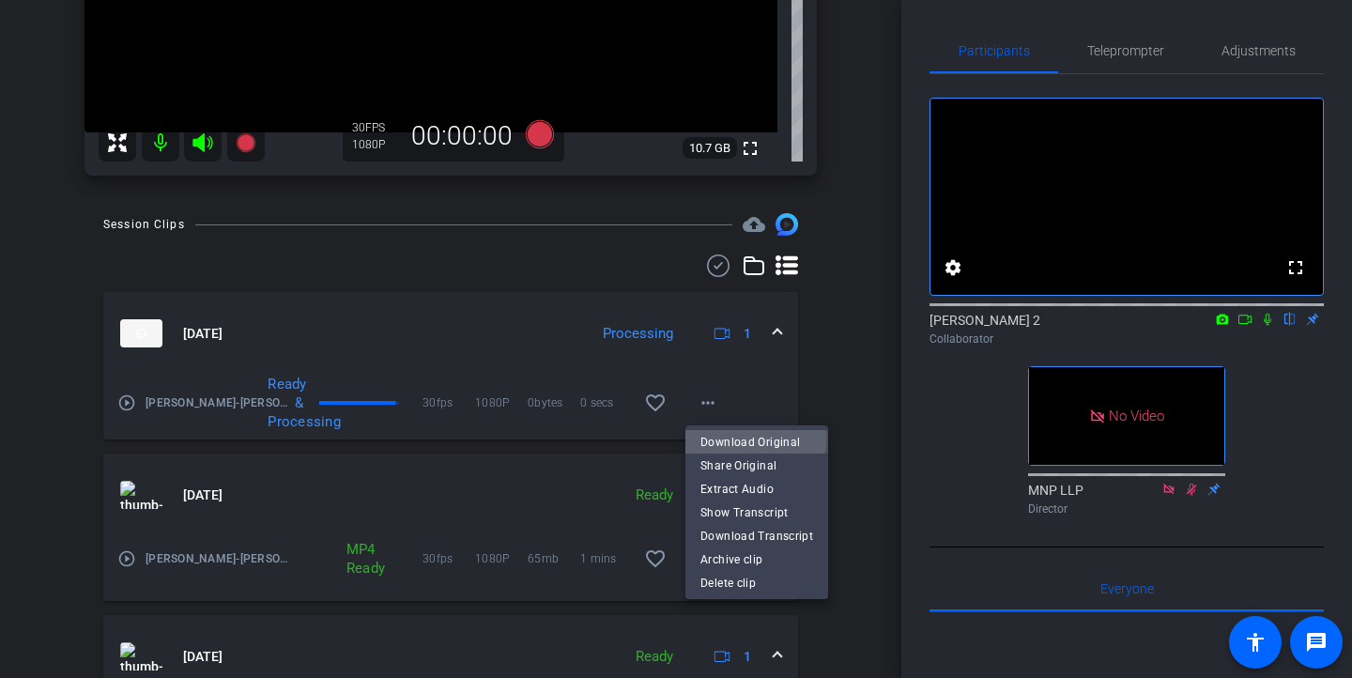
click at [742, 439] on span "Download Original" at bounding box center [756, 442] width 113 height 23
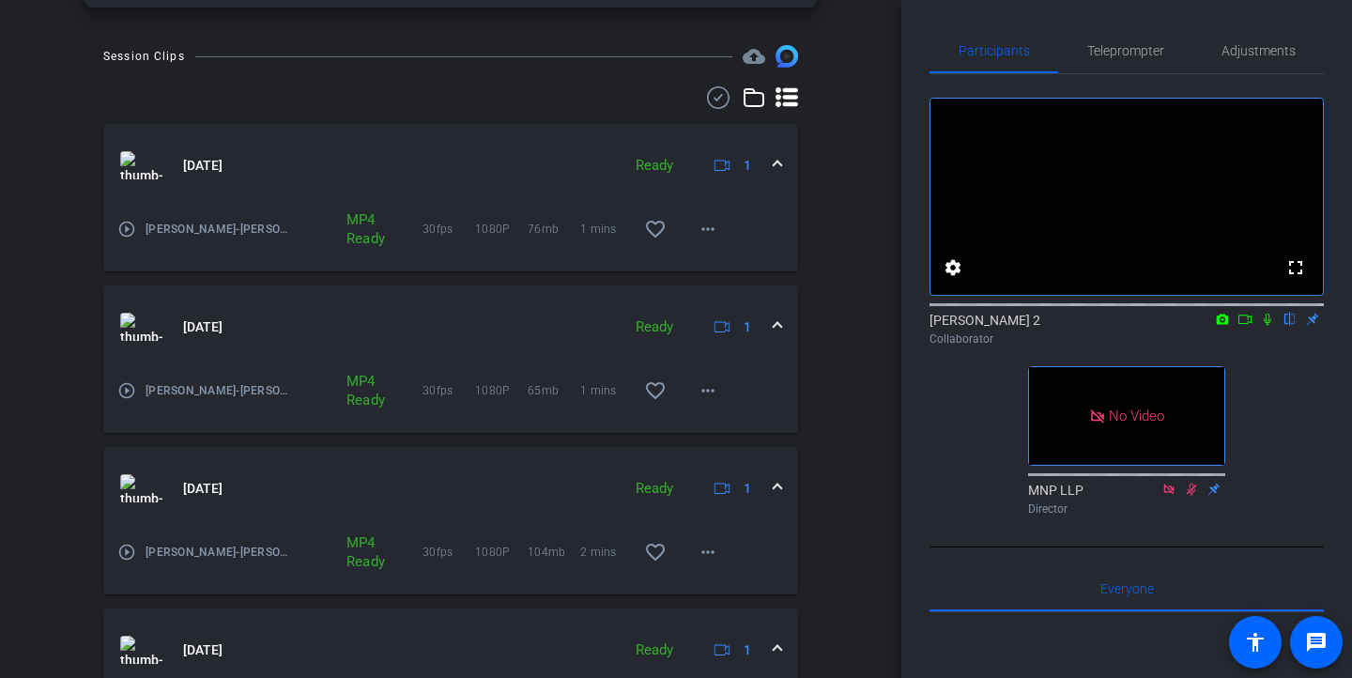
scroll to position [584, 0]
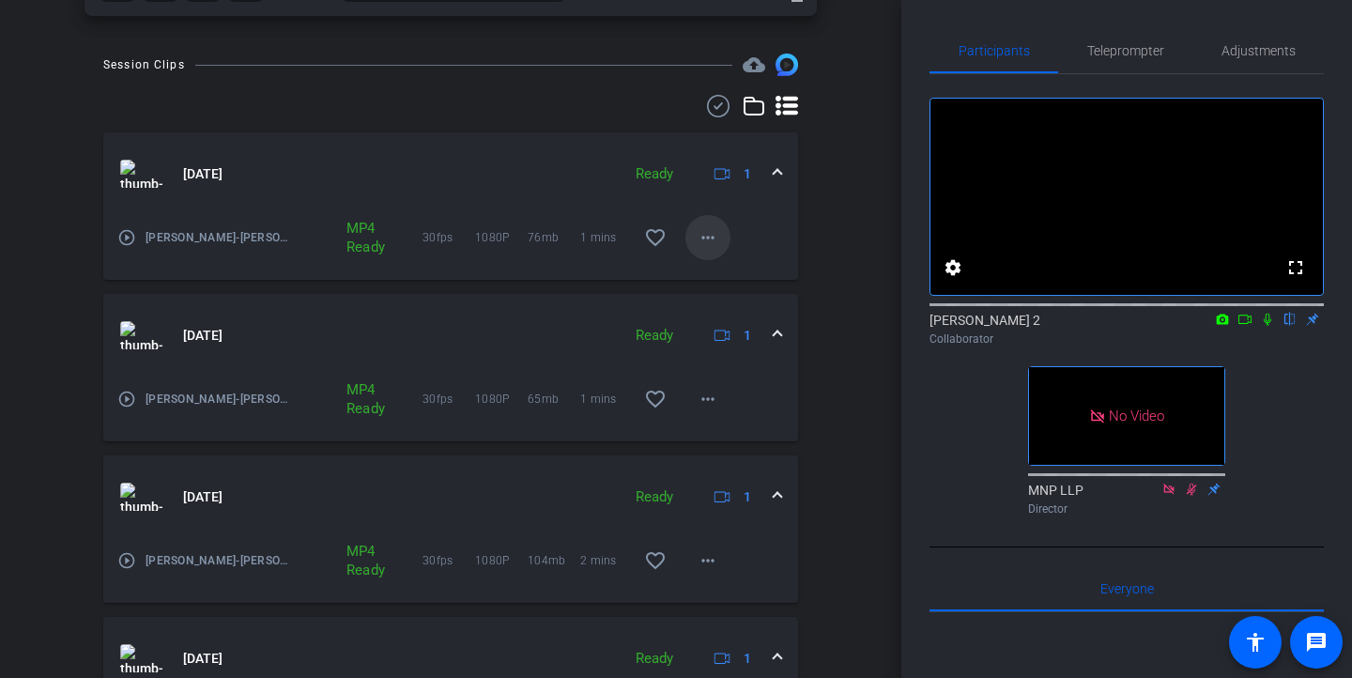
click at [714, 238] on mat-icon "more_horiz" at bounding box center [708, 237] width 23 height 23
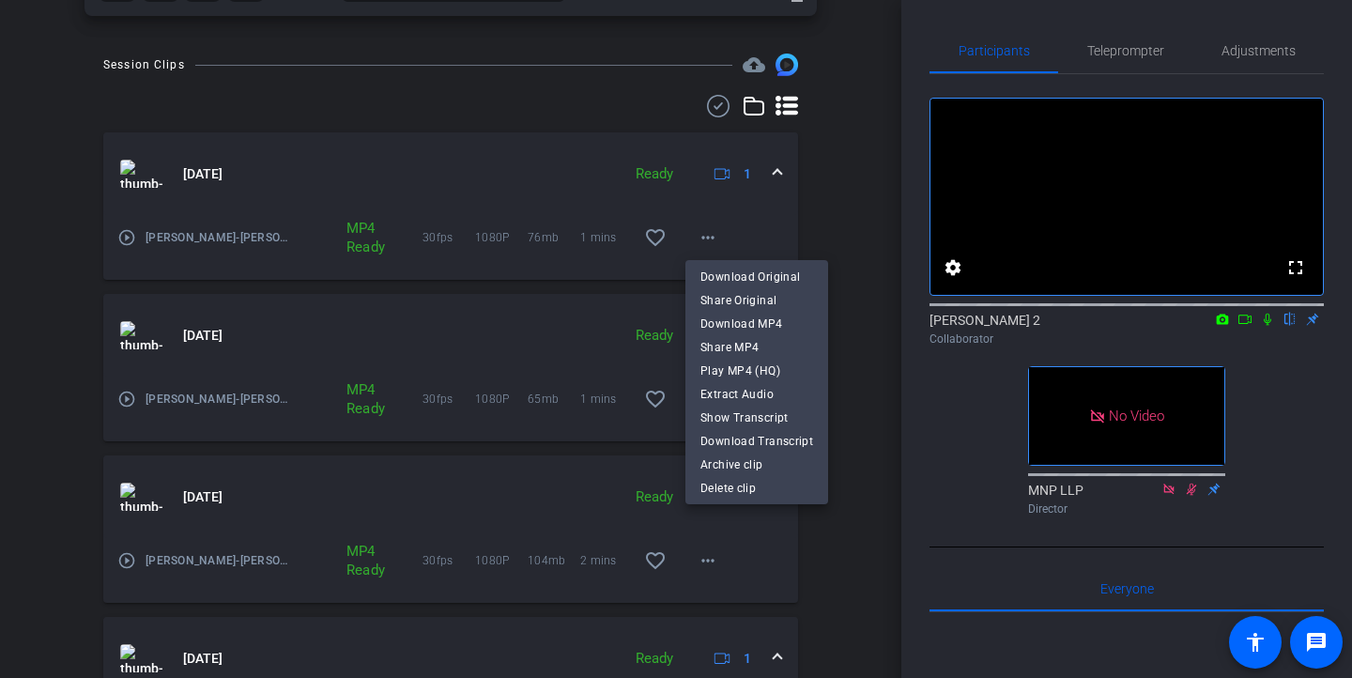
click at [722, 318] on span "Download MP4" at bounding box center [756, 324] width 113 height 23
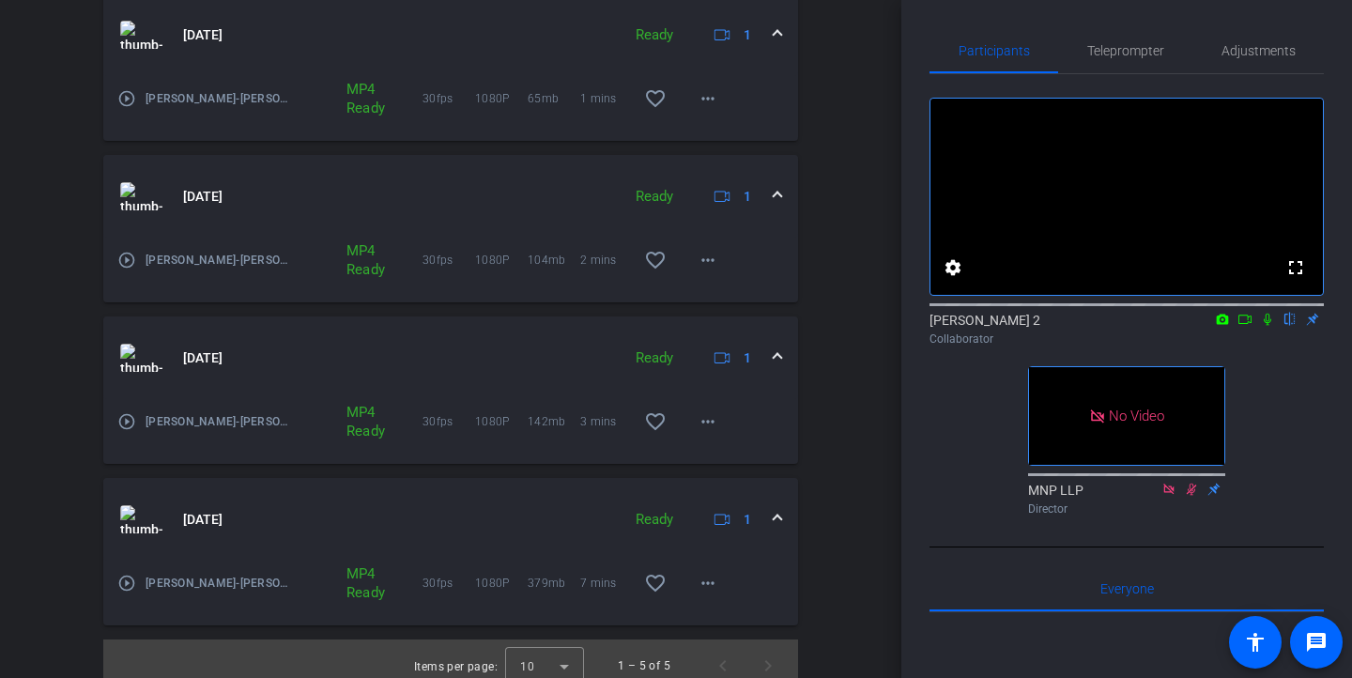
scroll to position [898, 0]
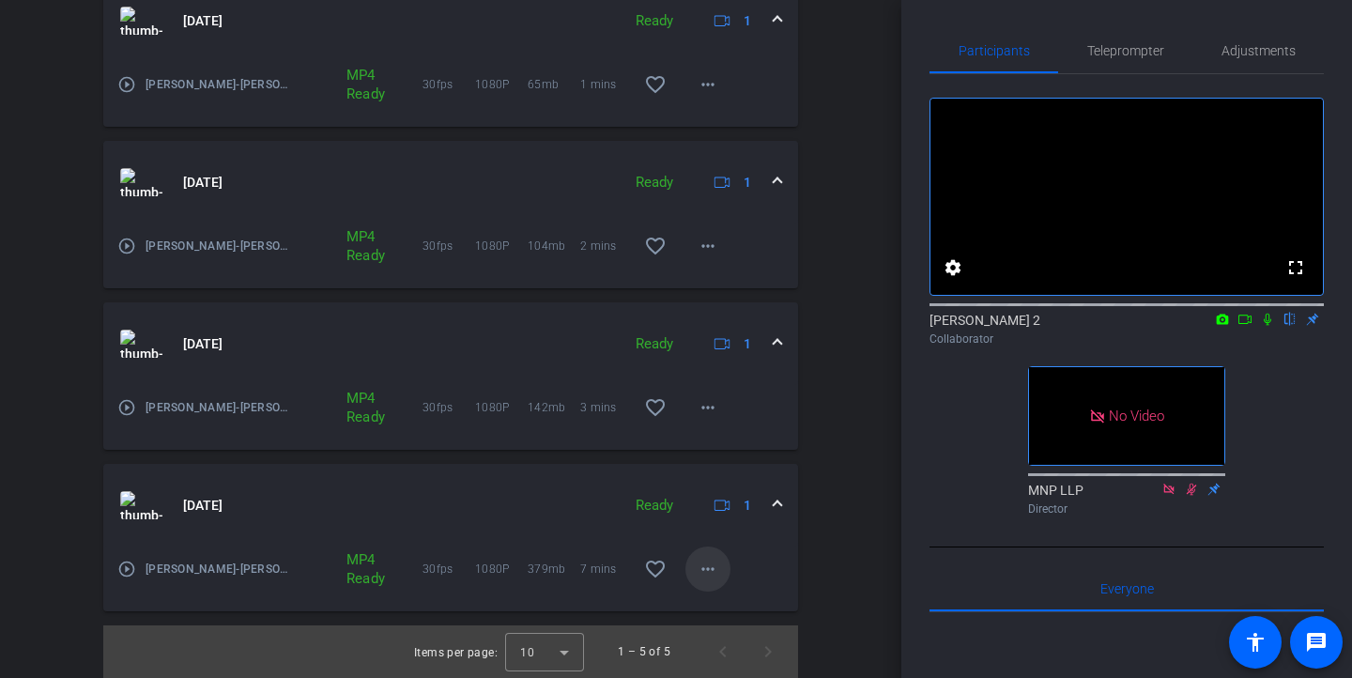
click at [703, 574] on mat-icon "more_horiz" at bounding box center [708, 569] width 23 height 23
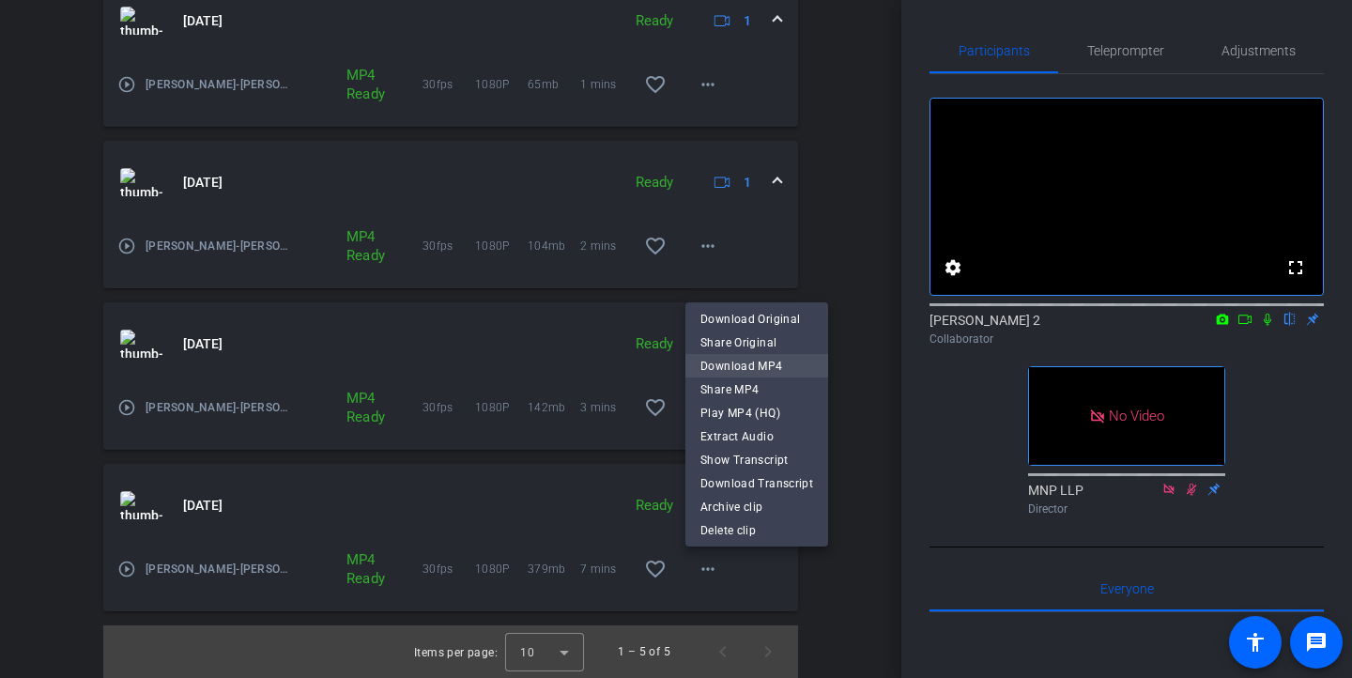
click at [743, 363] on span "Download MP4" at bounding box center [756, 366] width 113 height 23
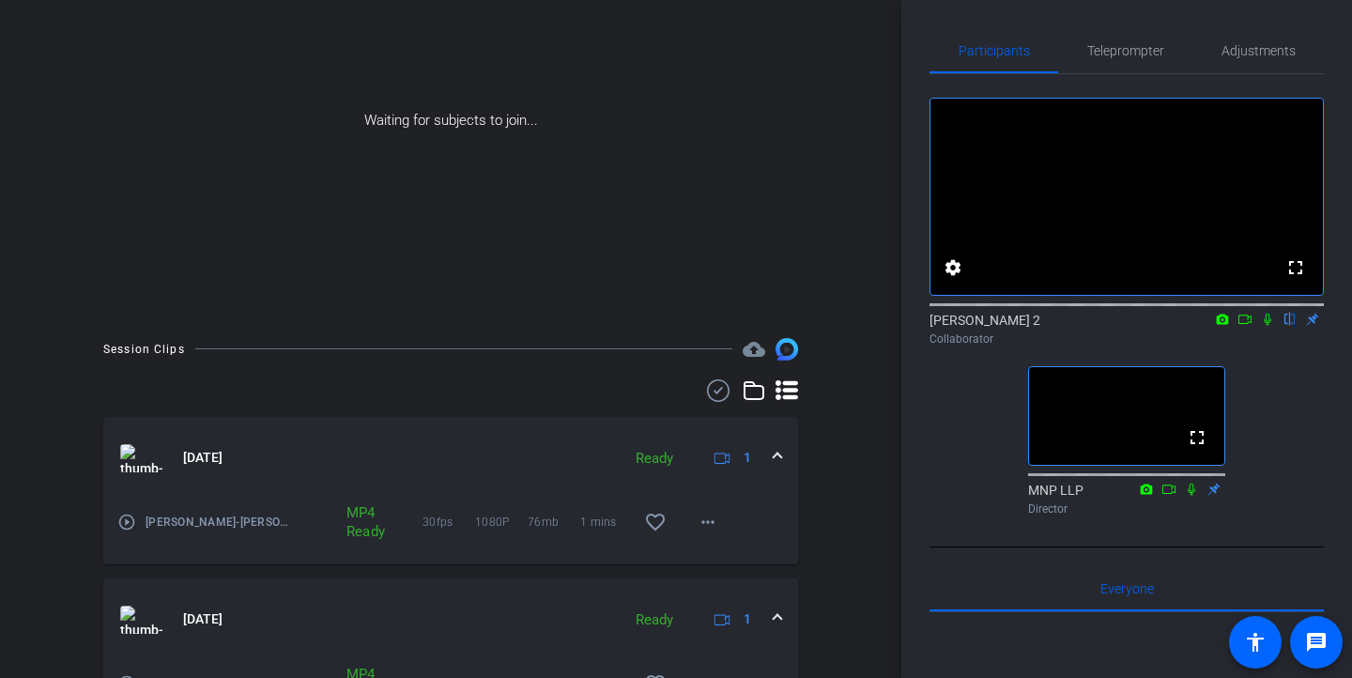
scroll to position [0, 0]
